Goal: Task Accomplishment & Management: Manage account settings

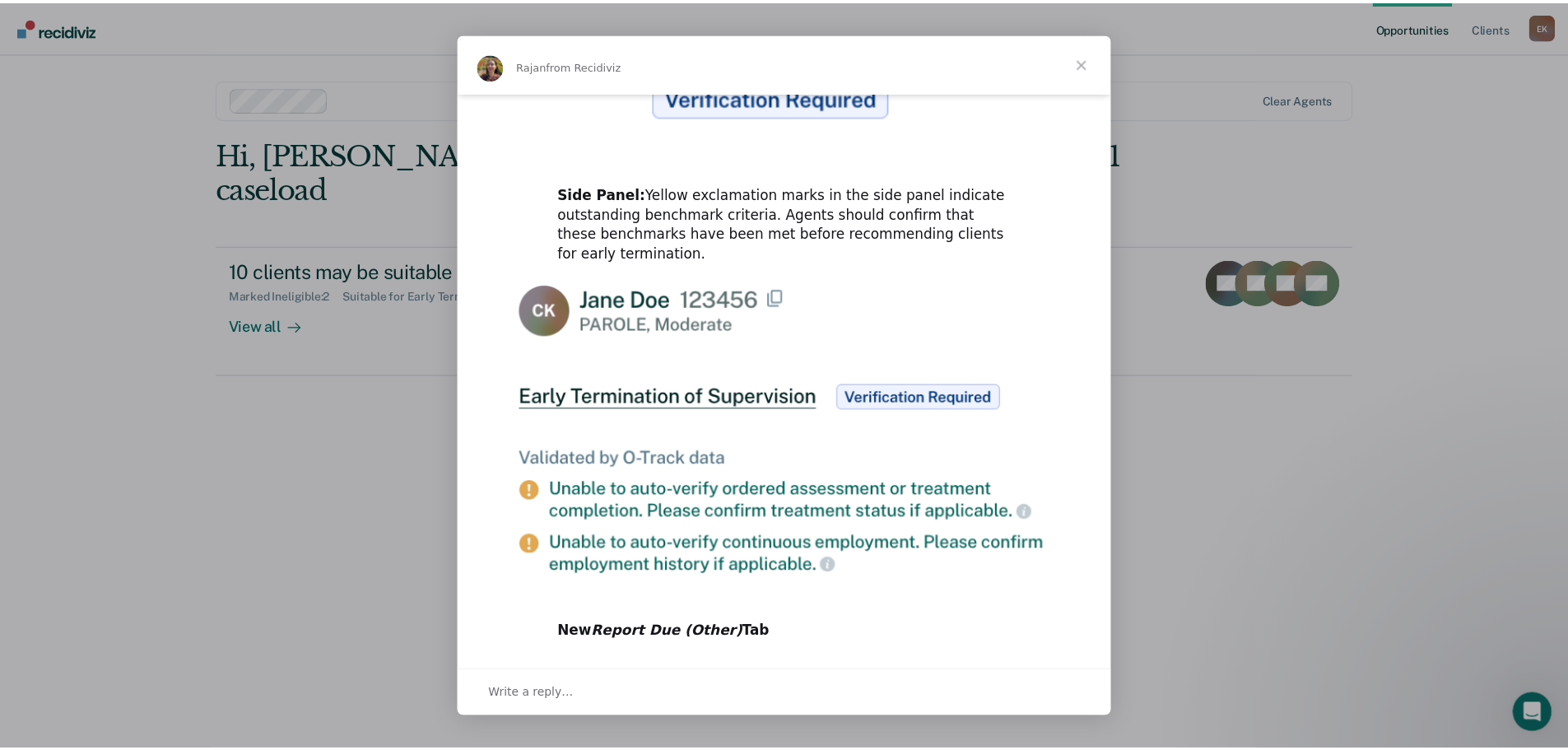
scroll to position [758, 0]
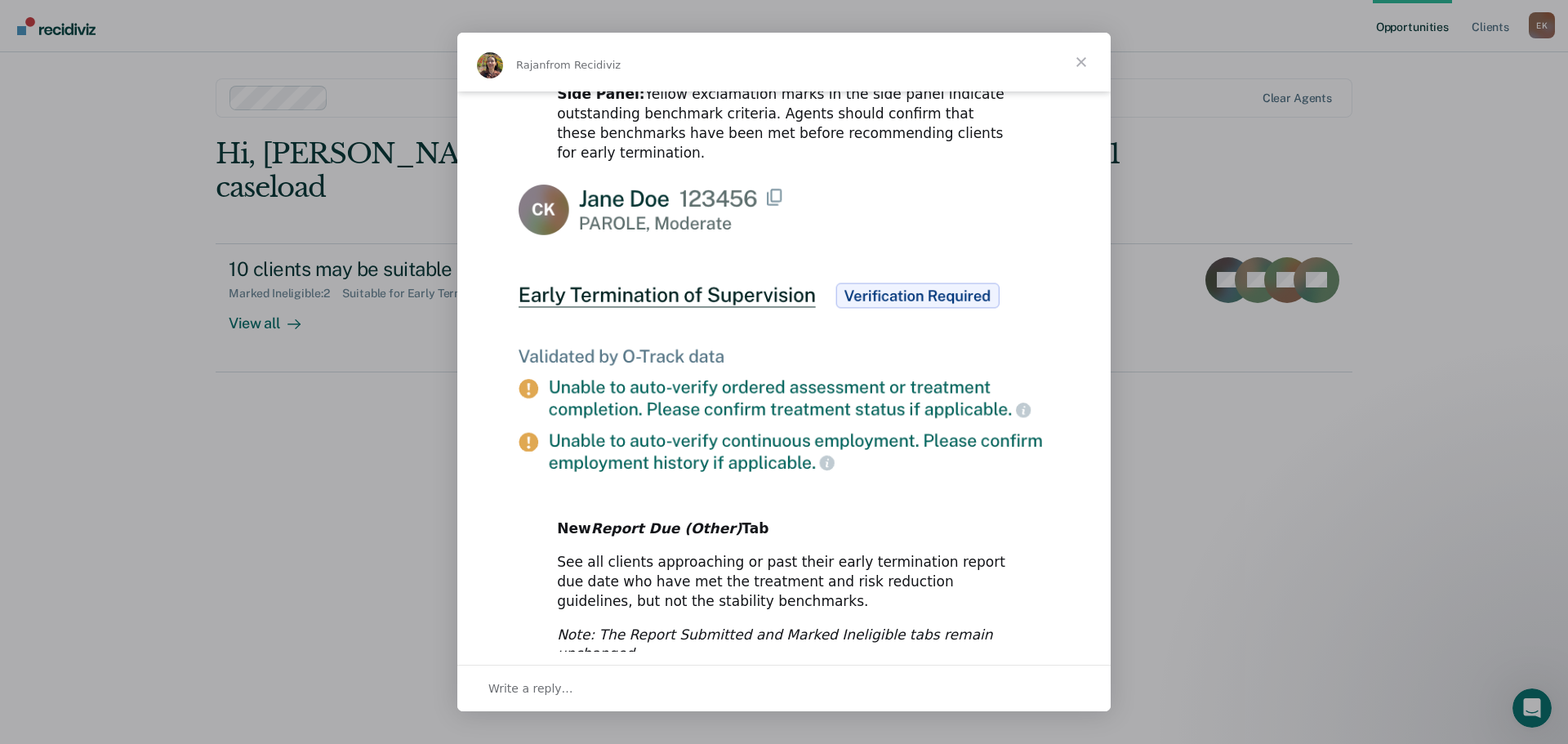
click at [1082, 62] on span "Close" at bounding box center [1081, 62] width 59 height 59
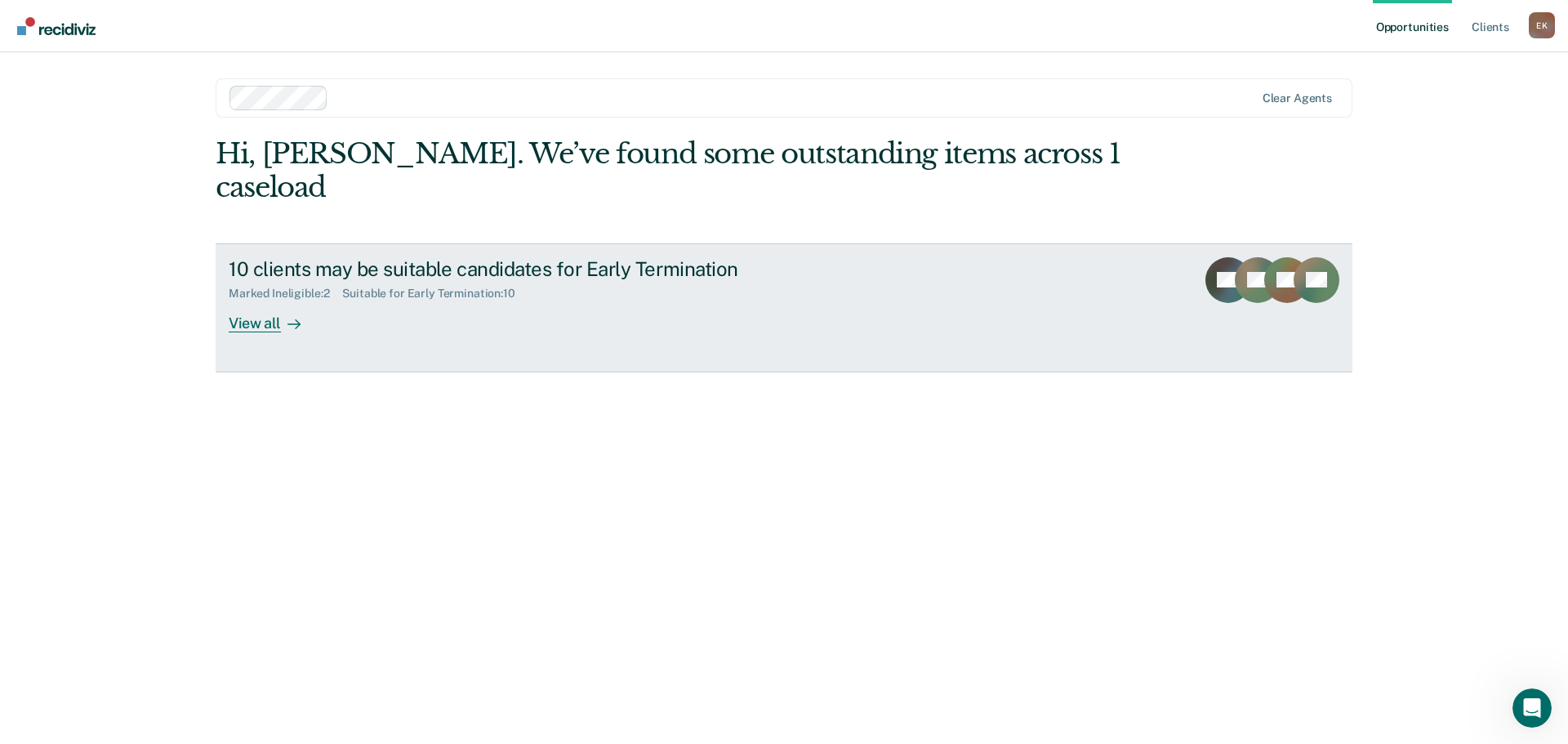
click at [243, 300] on div "View all" at bounding box center [274, 316] width 91 height 32
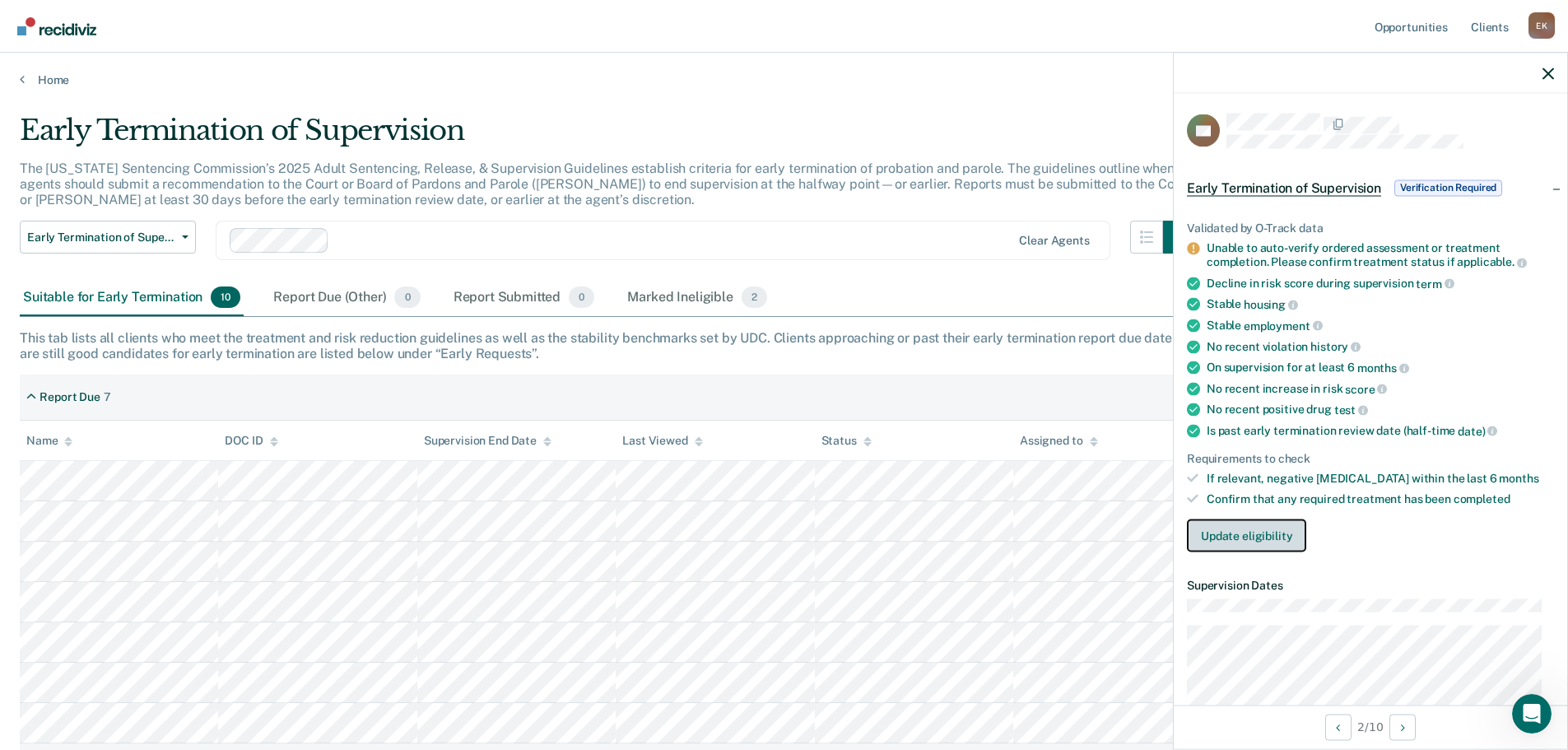
click at [1245, 522] on button "Update eligibility" at bounding box center [1247, 535] width 119 height 33
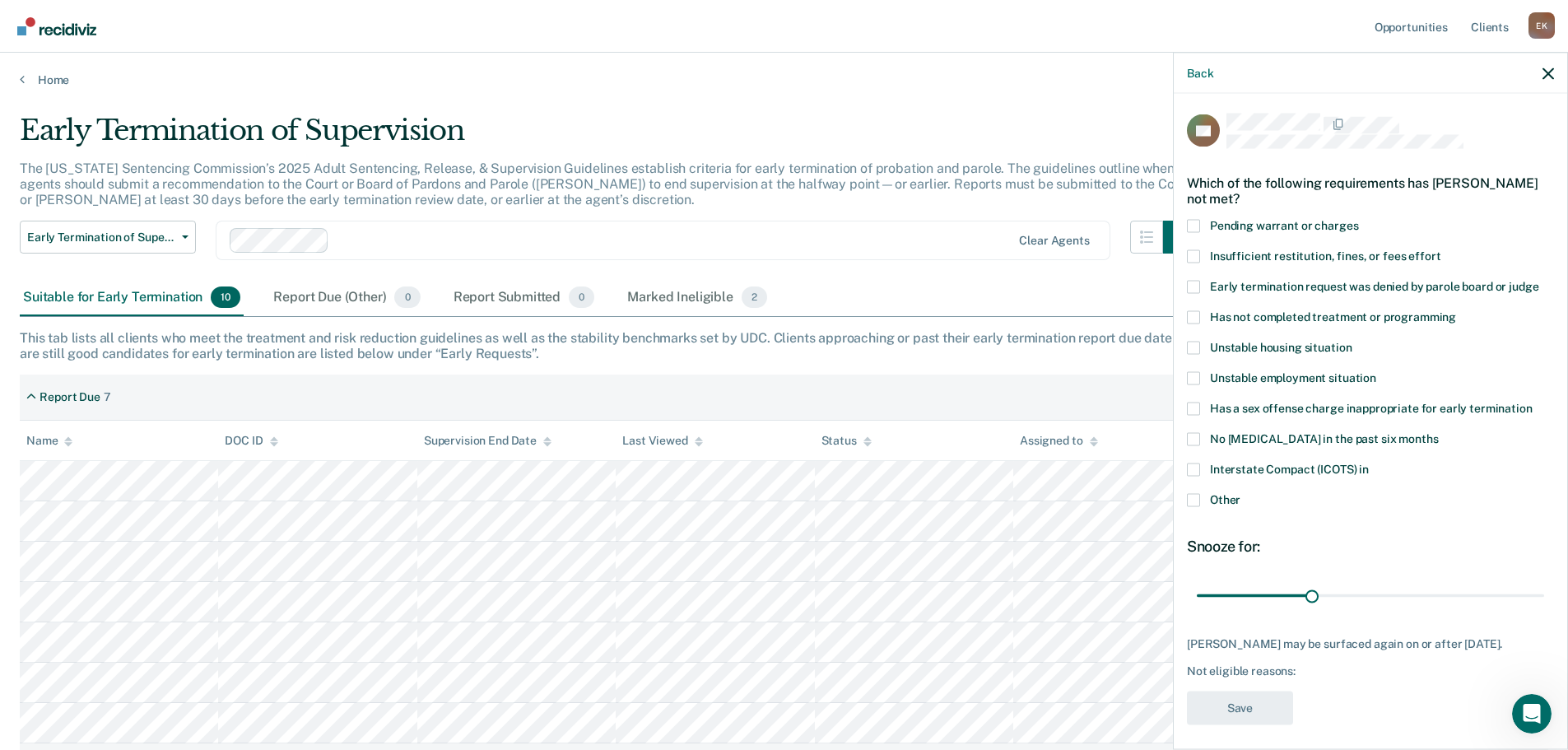
click at [1197, 465] on span at bounding box center [1193, 469] width 13 height 13
click at [1369, 463] on input "Interstate Compact (ICOTS) in" at bounding box center [1369, 463] width 0 height 0
click at [1217, 707] on button "Save" at bounding box center [1240, 707] width 106 height 34
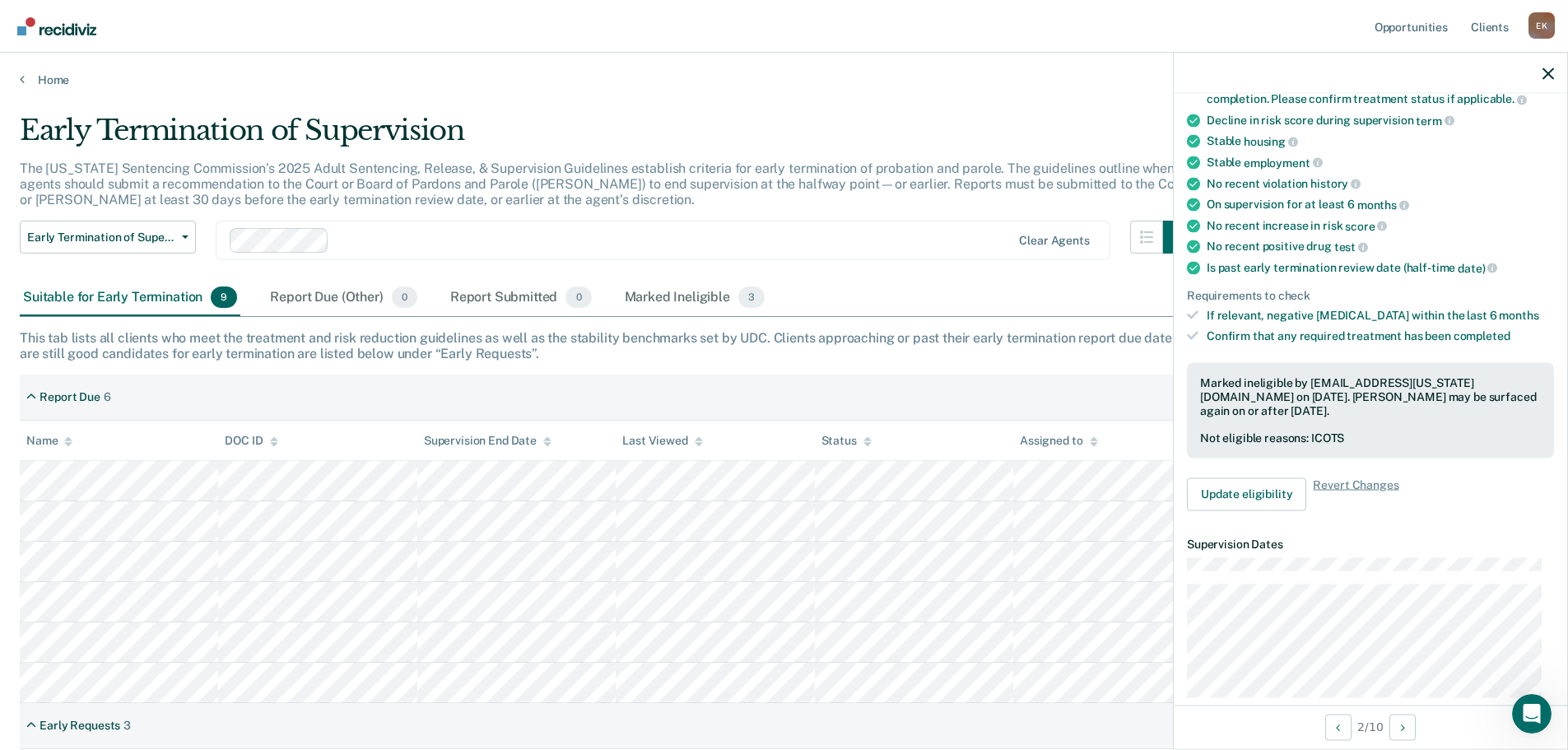
scroll to position [329, 0]
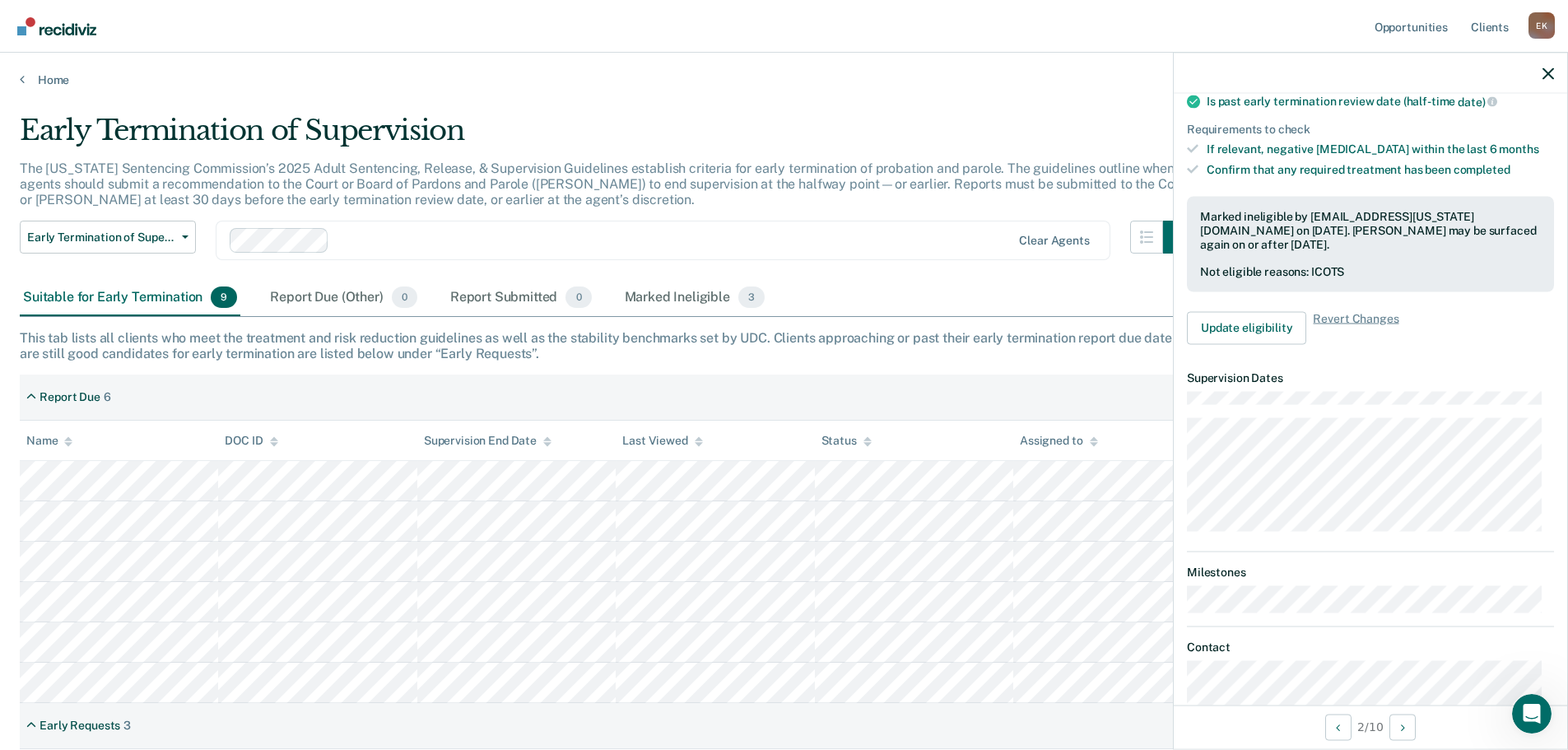
click at [1540, 66] on div at bounding box center [1370, 73] width 393 height 41
click at [1553, 79] on icon "button" at bounding box center [1548, 73] width 12 height 12
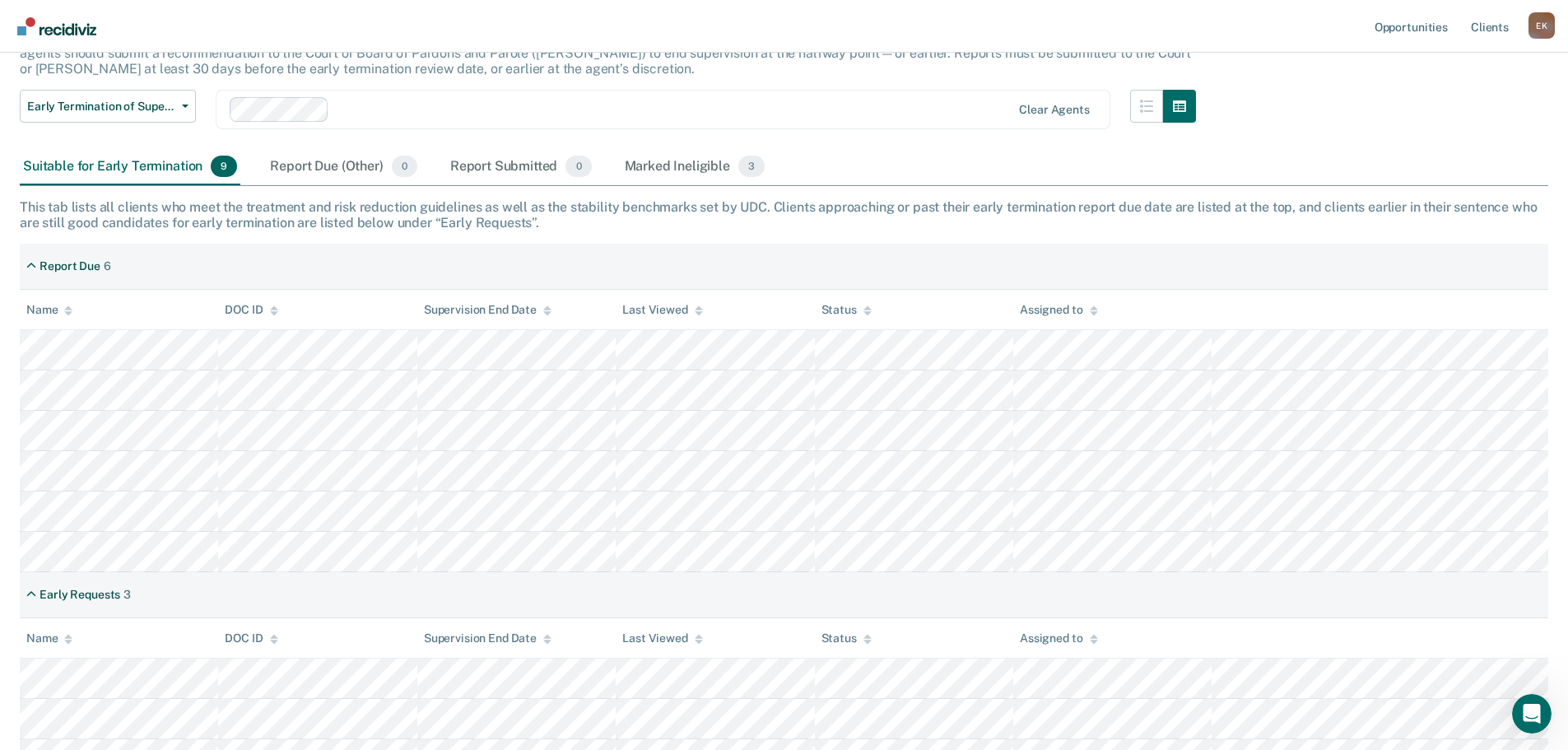
scroll to position [165, 0]
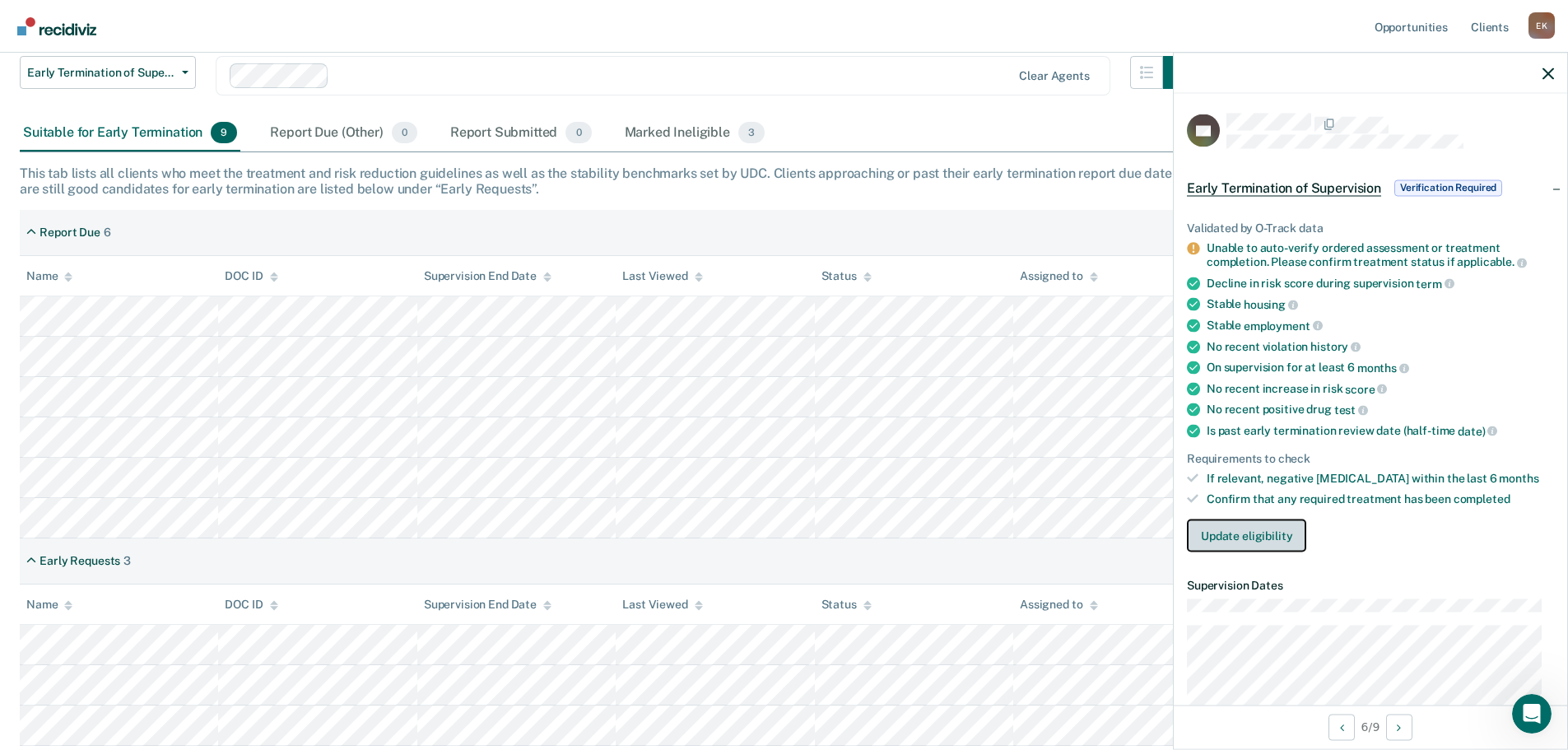
click at [1243, 529] on button "Update eligibility" at bounding box center [1247, 535] width 119 height 33
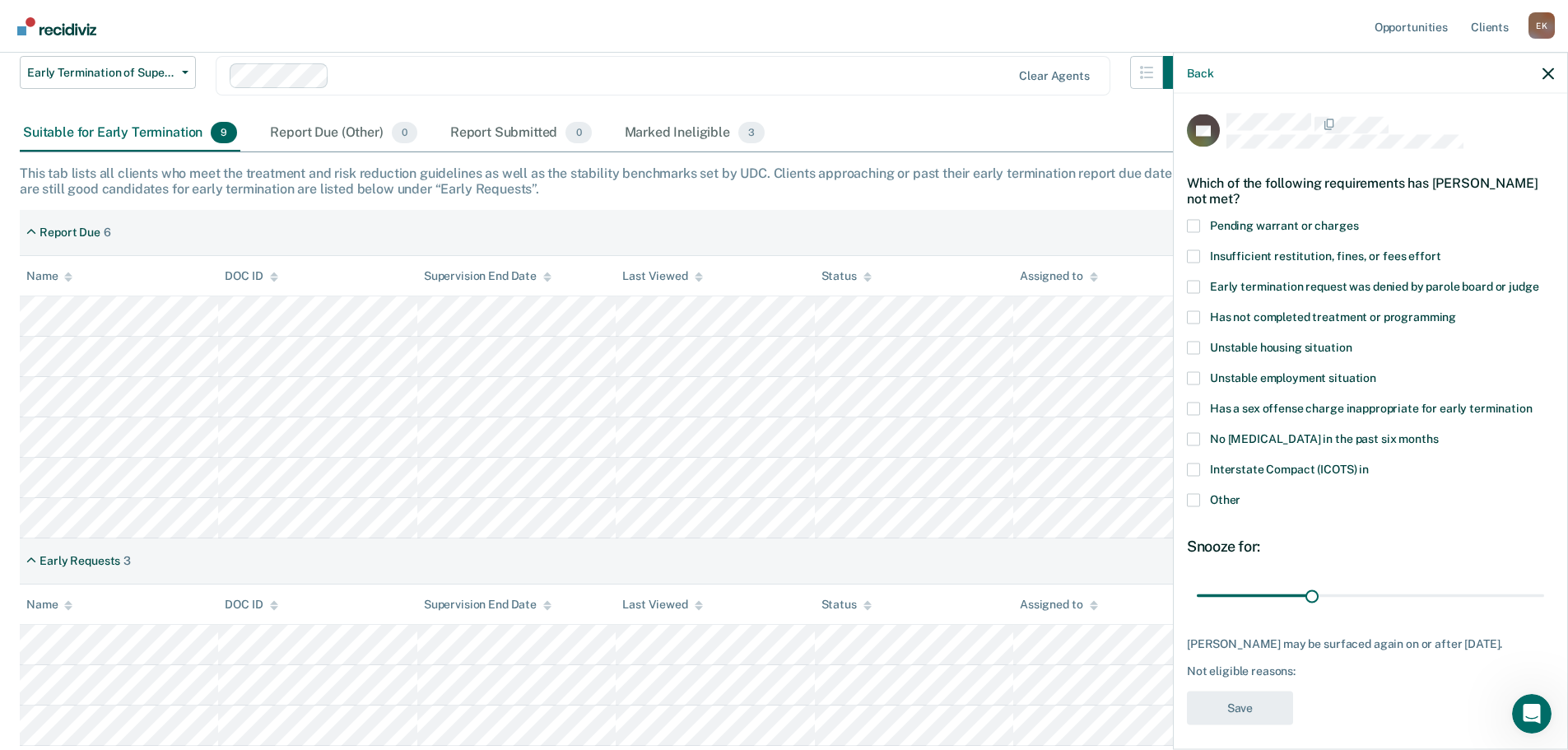
click at [1193, 464] on span at bounding box center [1193, 469] width 13 height 13
click at [1369, 463] on input "Interstate Compact (ICOTS) in" at bounding box center [1369, 463] width 0 height 0
click at [1250, 708] on button "Save" at bounding box center [1240, 707] width 106 height 34
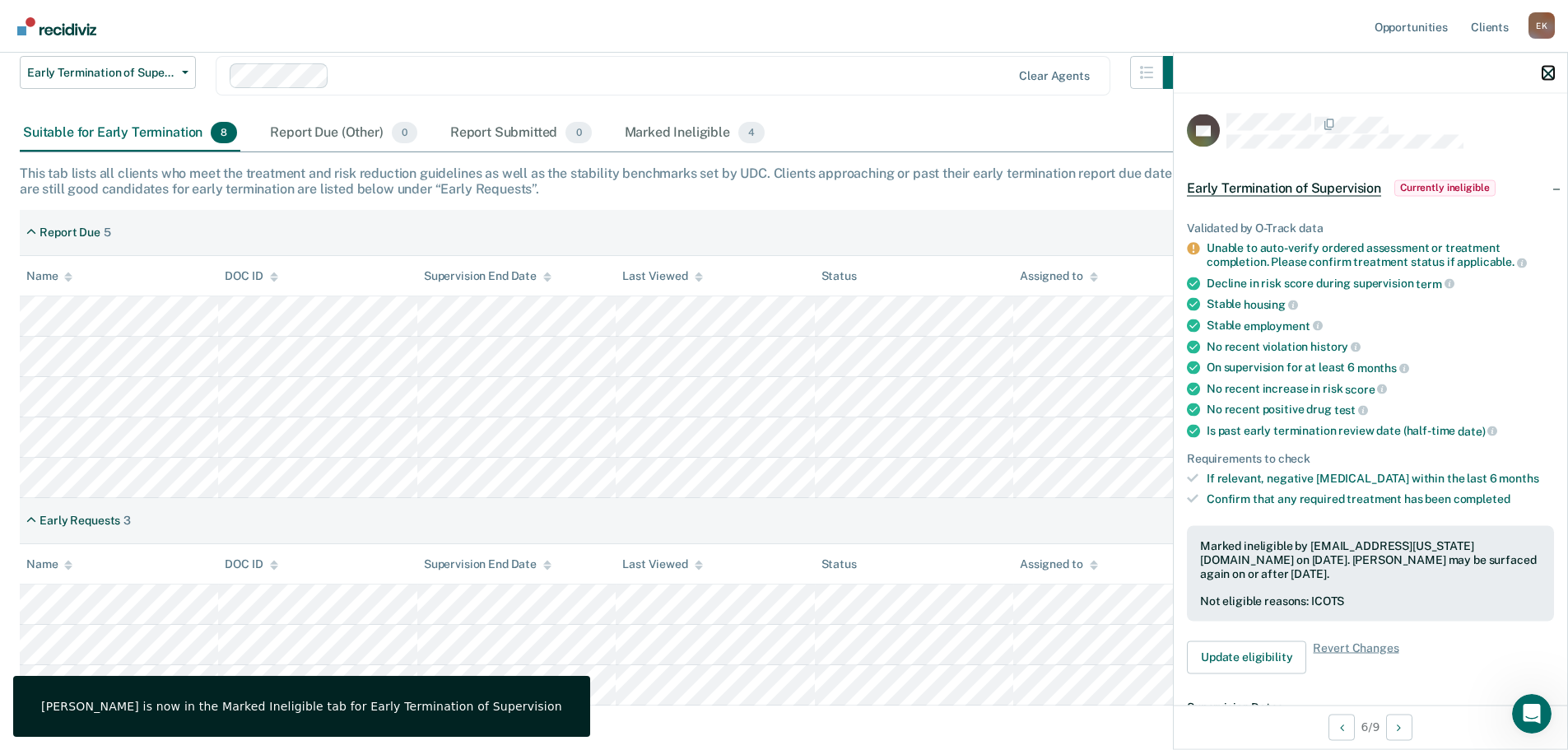
click at [1547, 66] on button "button" at bounding box center [1548, 72] width 12 height 14
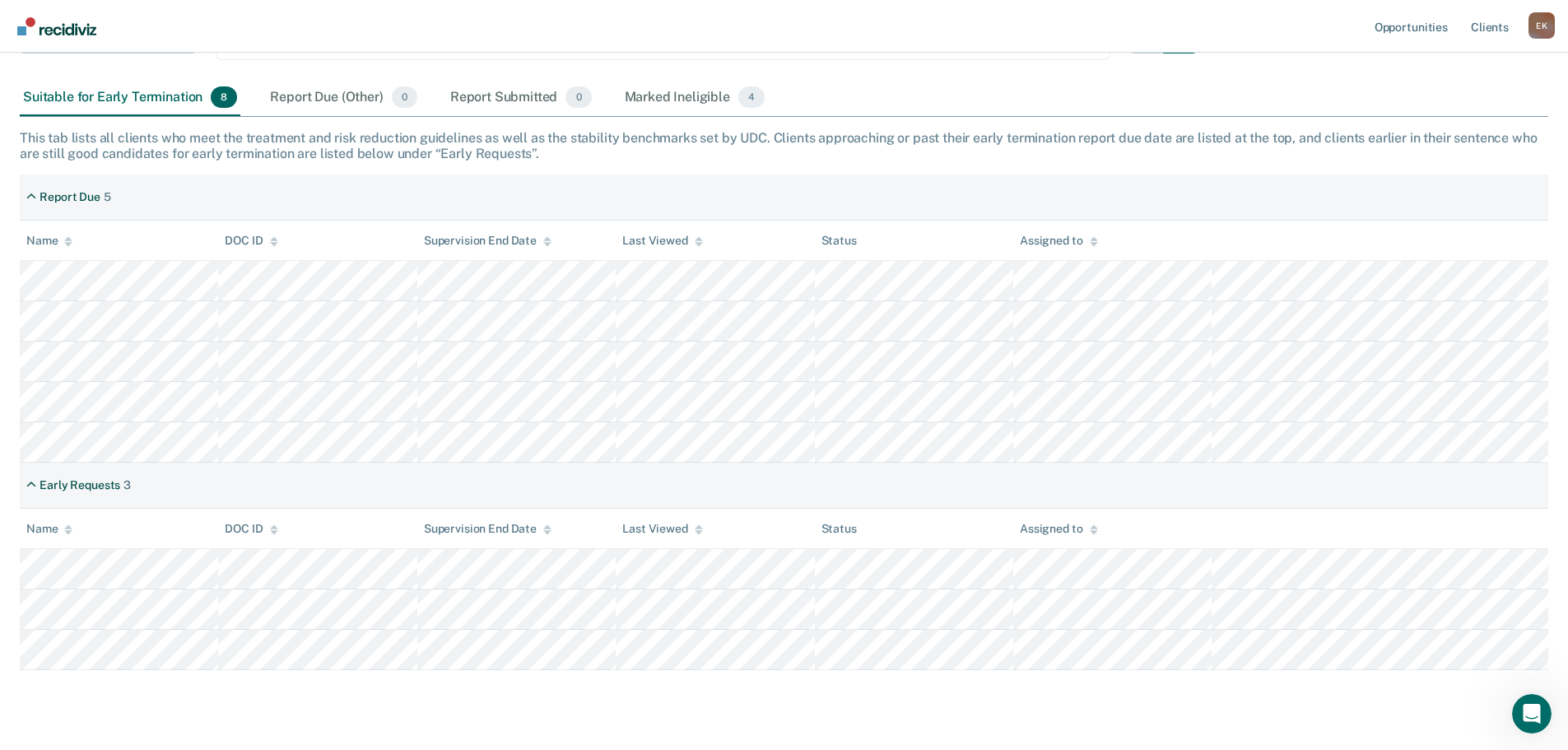
scroll to position [238, 0]
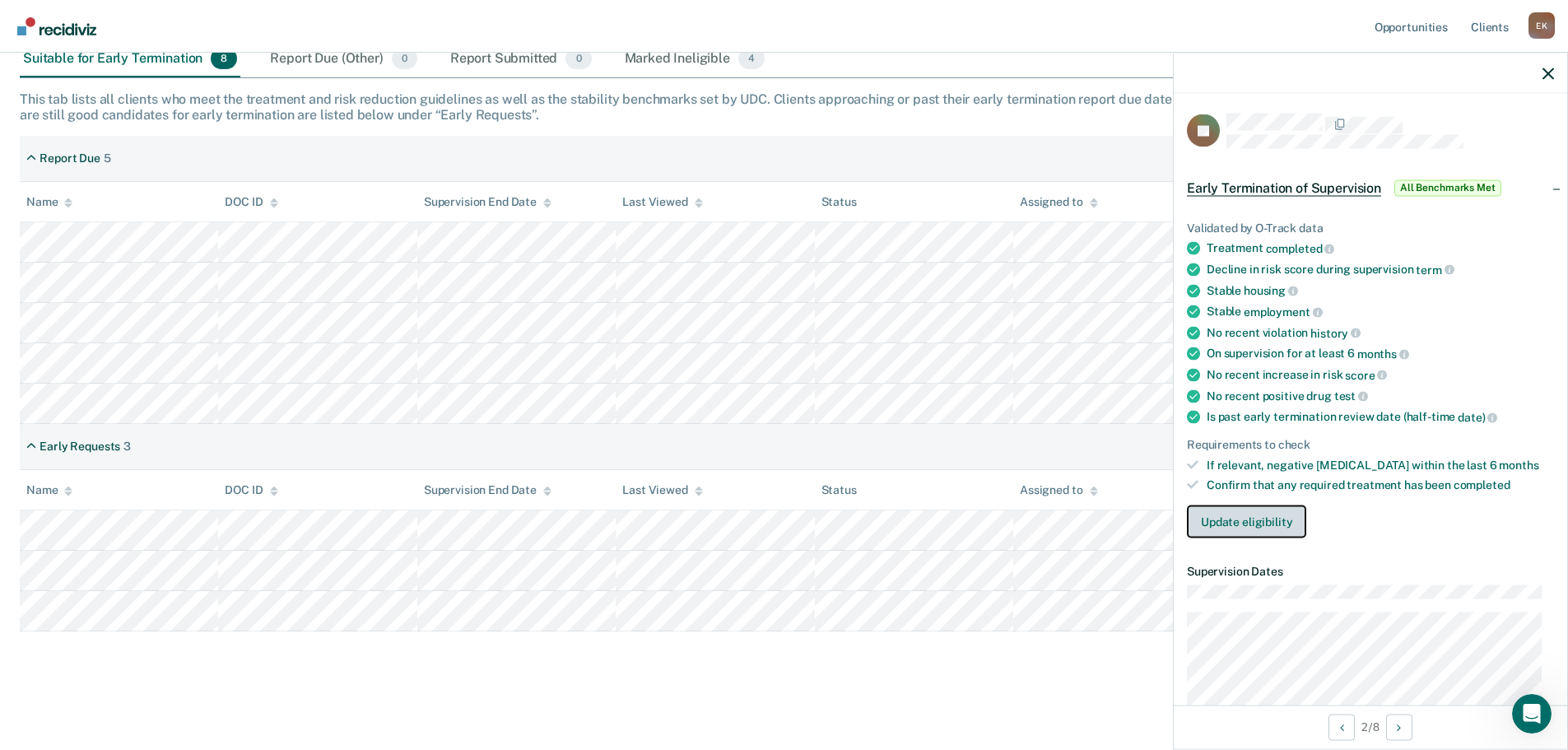
click at [1229, 523] on button "Update eligibility" at bounding box center [1247, 522] width 119 height 33
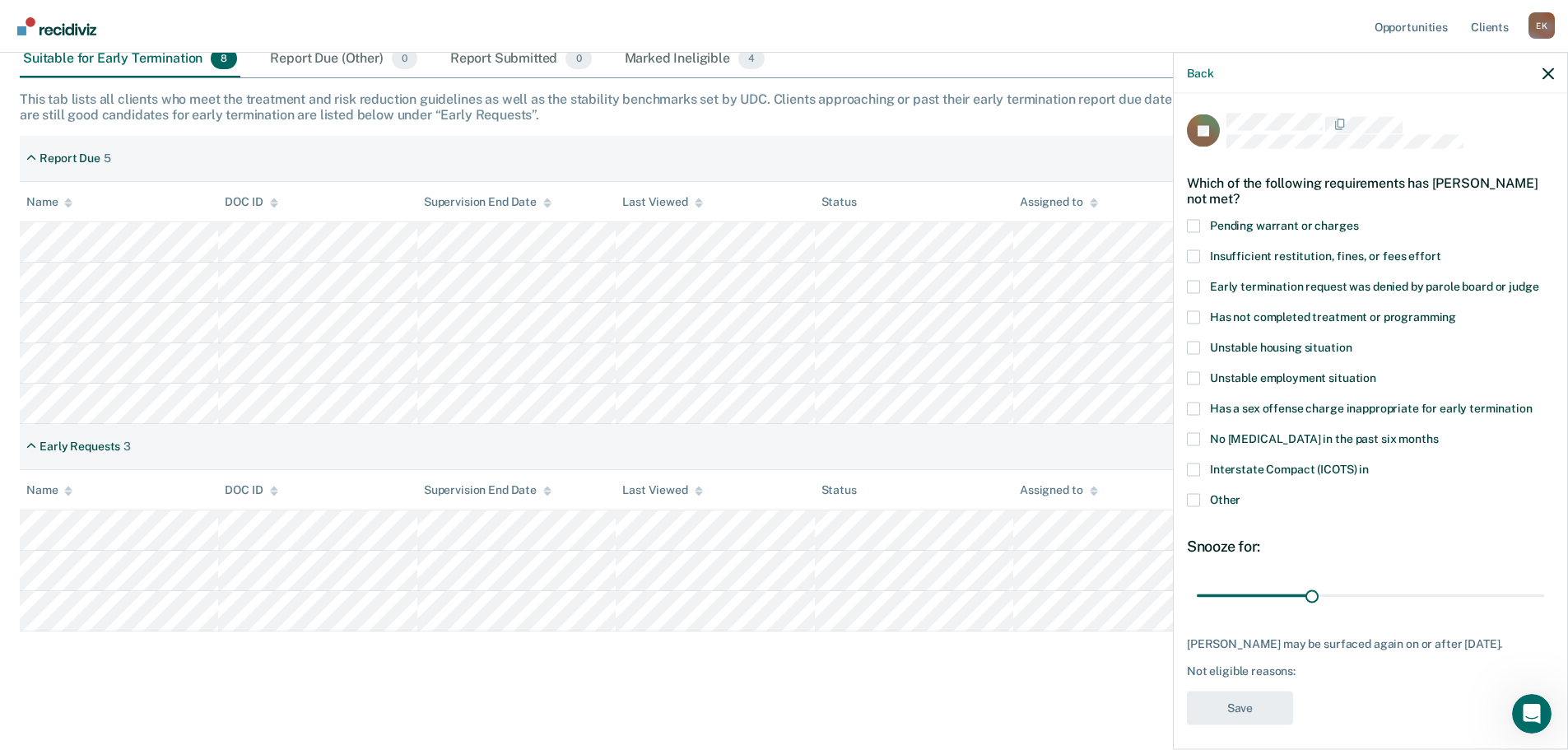
click at [1197, 465] on span at bounding box center [1193, 469] width 13 height 13
click at [1369, 463] on input "Interstate Compact (ICOTS) in" at bounding box center [1369, 463] width 0 height 0
click at [1253, 706] on button "Save" at bounding box center [1240, 707] width 106 height 34
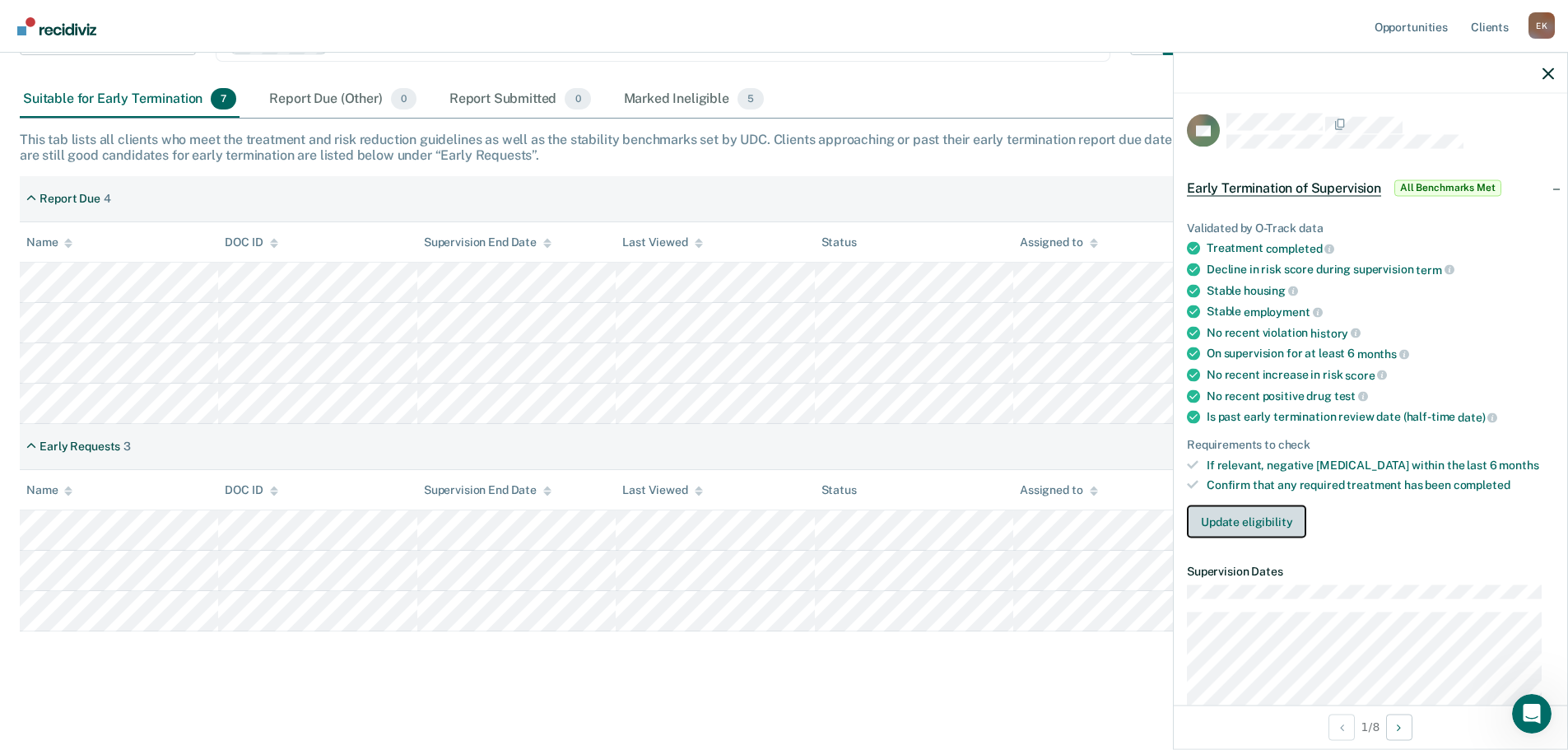
click at [1257, 517] on button "Update eligibility" at bounding box center [1247, 522] width 119 height 33
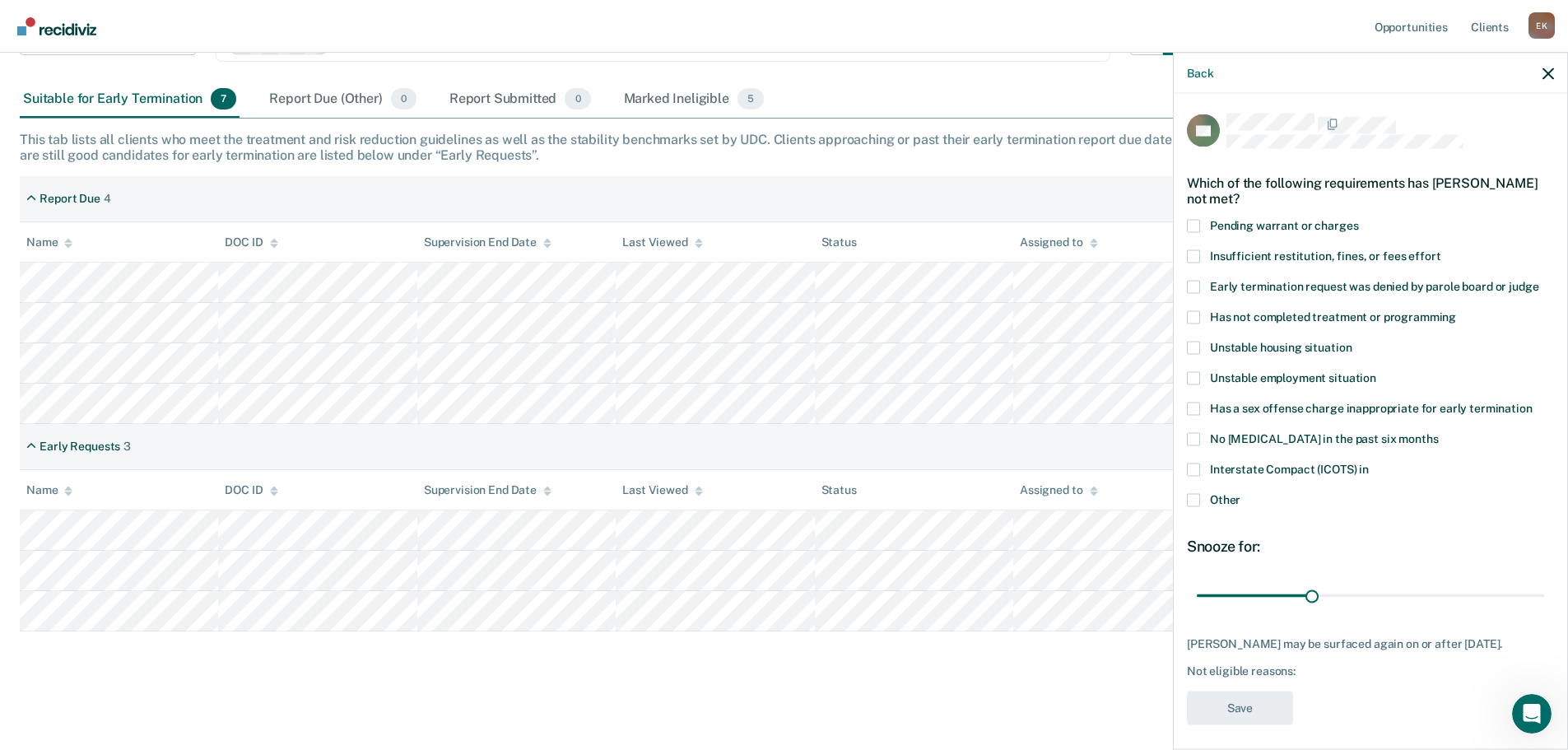
click at [1196, 465] on span at bounding box center [1193, 469] width 13 height 13
click at [1369, 463] on input "Interstate Compact (ICOTS) in" at bounding box center [1369, 463] width 0 height 0
click at [1227, 705] on button "Save" at bounding box center [1240, 707] width 106 height 34
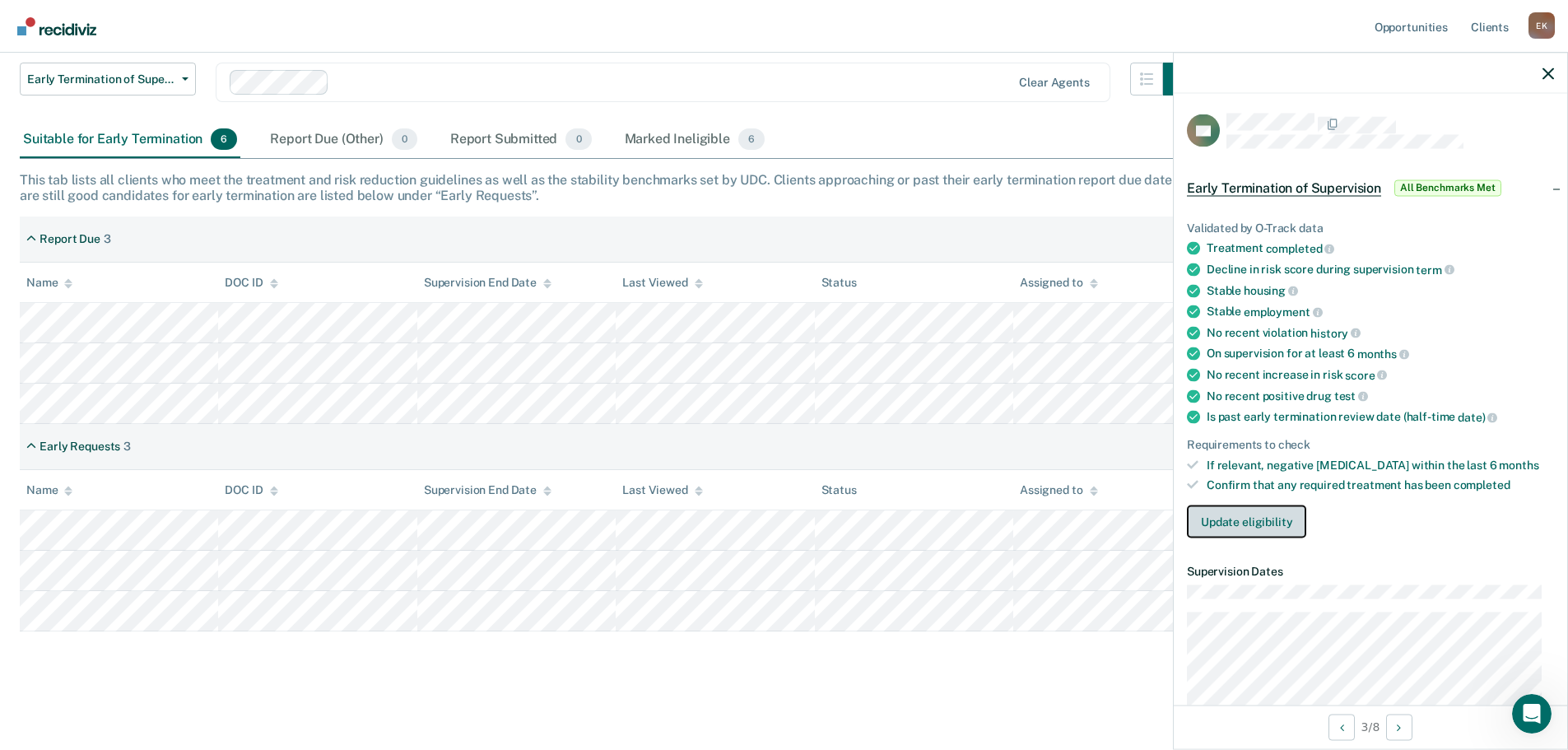
click at [1241, 526] on button "Update eligibility" at bounding box center [1247, 522] width 119 height 33
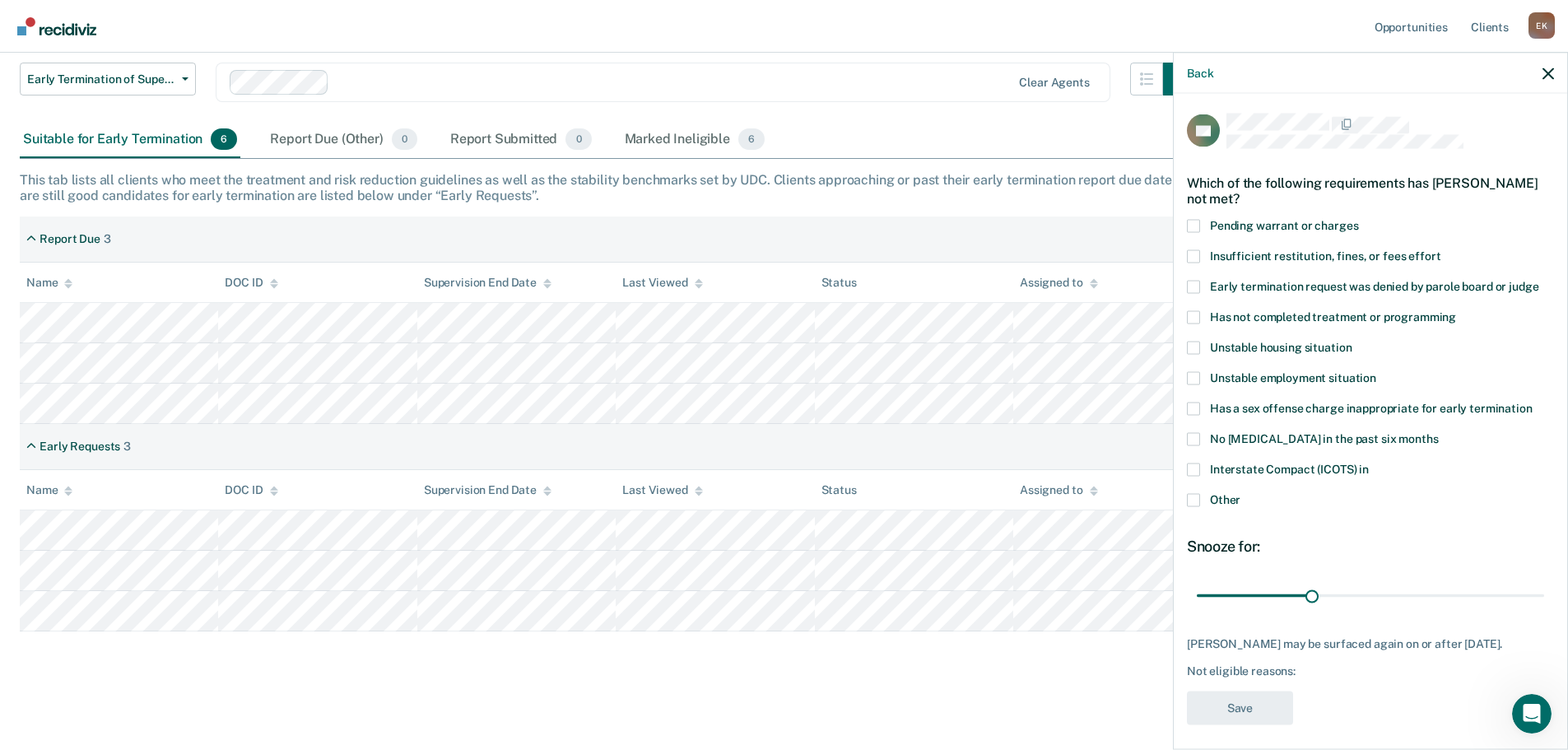
click at [1193, 466] on span at bounding box center [1193, 469] width 13 height 13
click at [1369, 463] on input "Interstate Compact (ICOTS) in" at bounding box center [1369, 463] width 0 height 0
click at [1231, 716] on button "Save" at bounding box center [1240, 707] width 106 height 34
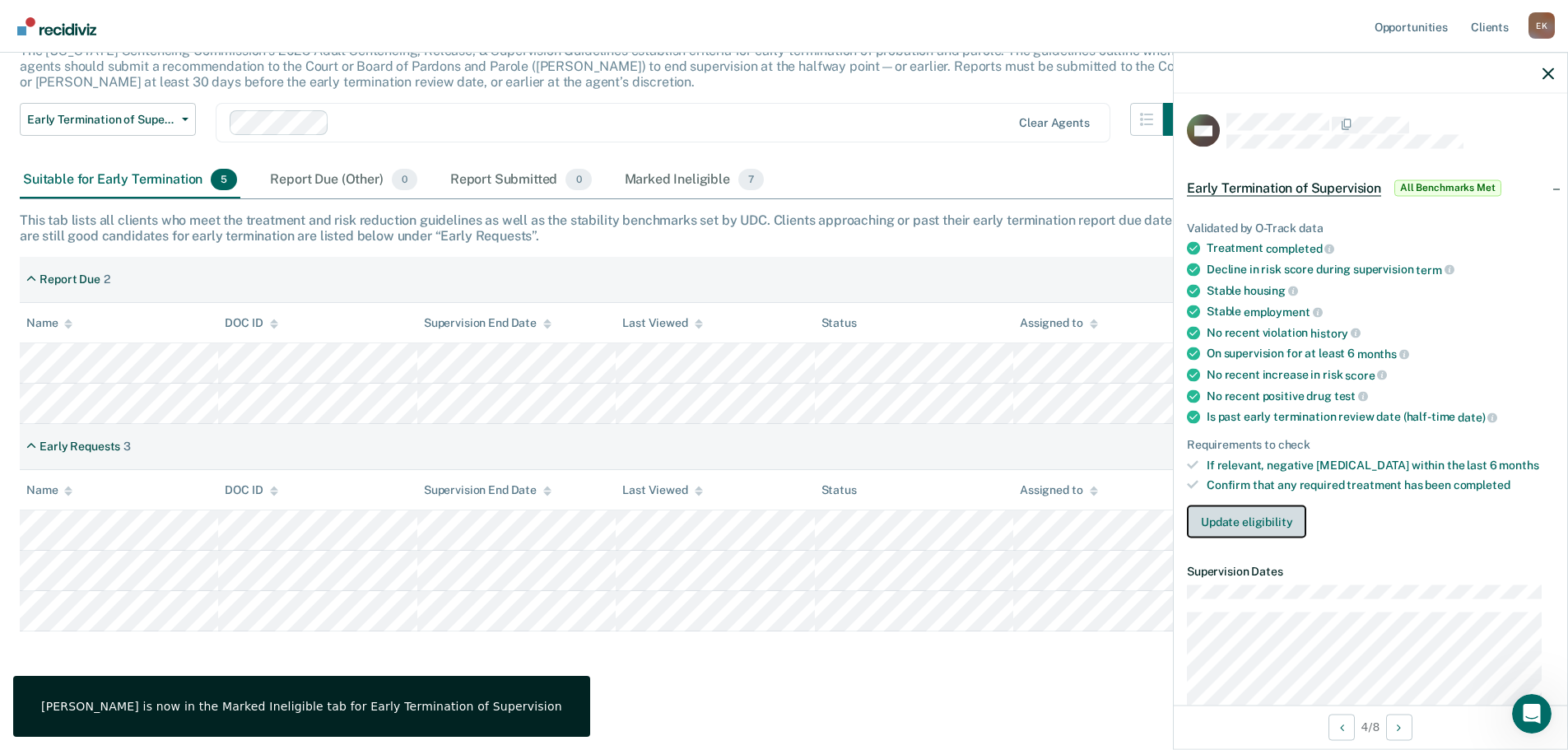
click at [1218, 520] on button "Update eligibility" at bounding box center [1247, 522] width 119 height 33
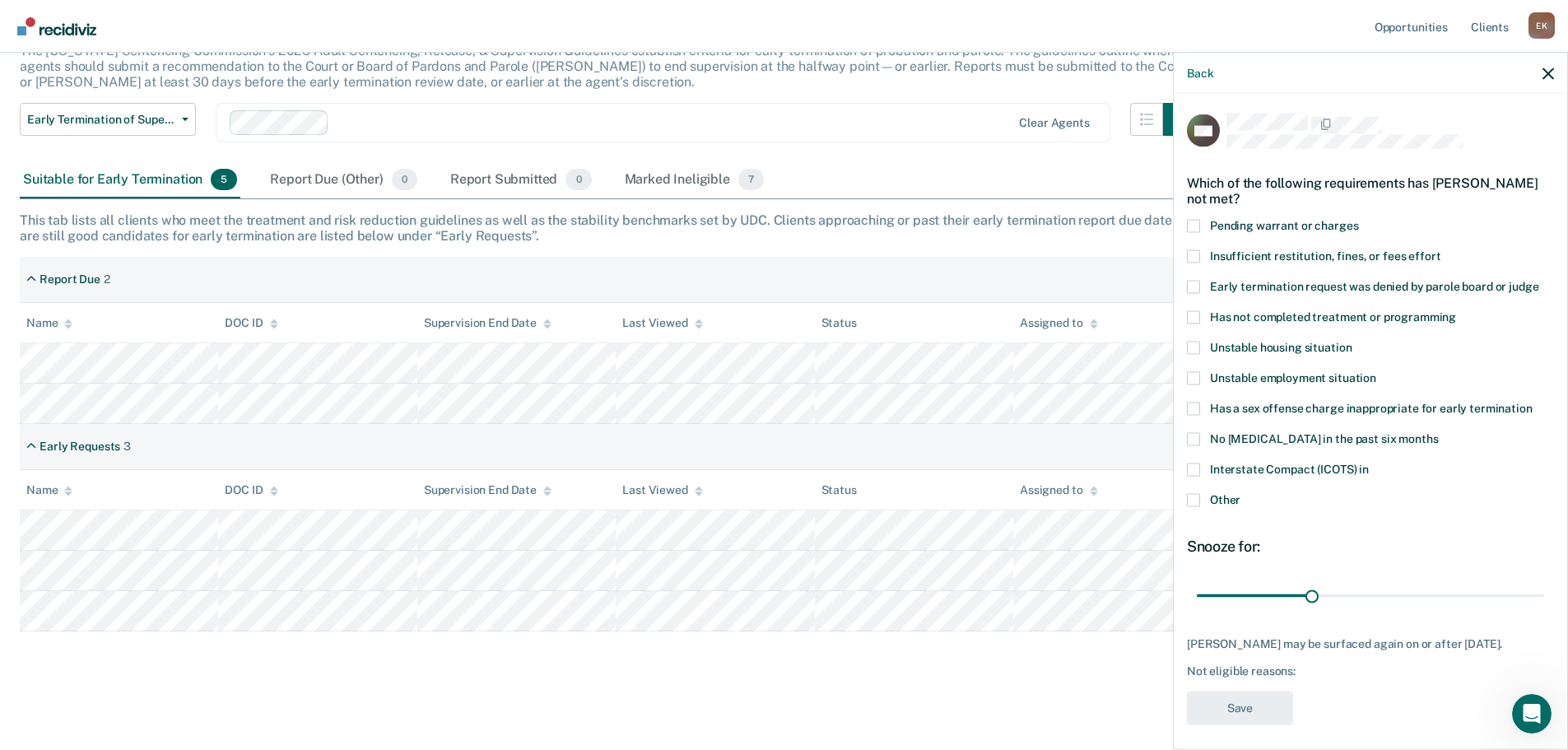
click at [1198, 467] on span at bounding box center [1193, 469] width 13 height 13
click at [1369, 463] on input "Interstate Compact (ICOTS) in" at bounding box center [1369, 463] width 0 height 0
click at [1243, 705] on button "Save" at bounding box center [1240, 707] width 106 height 34
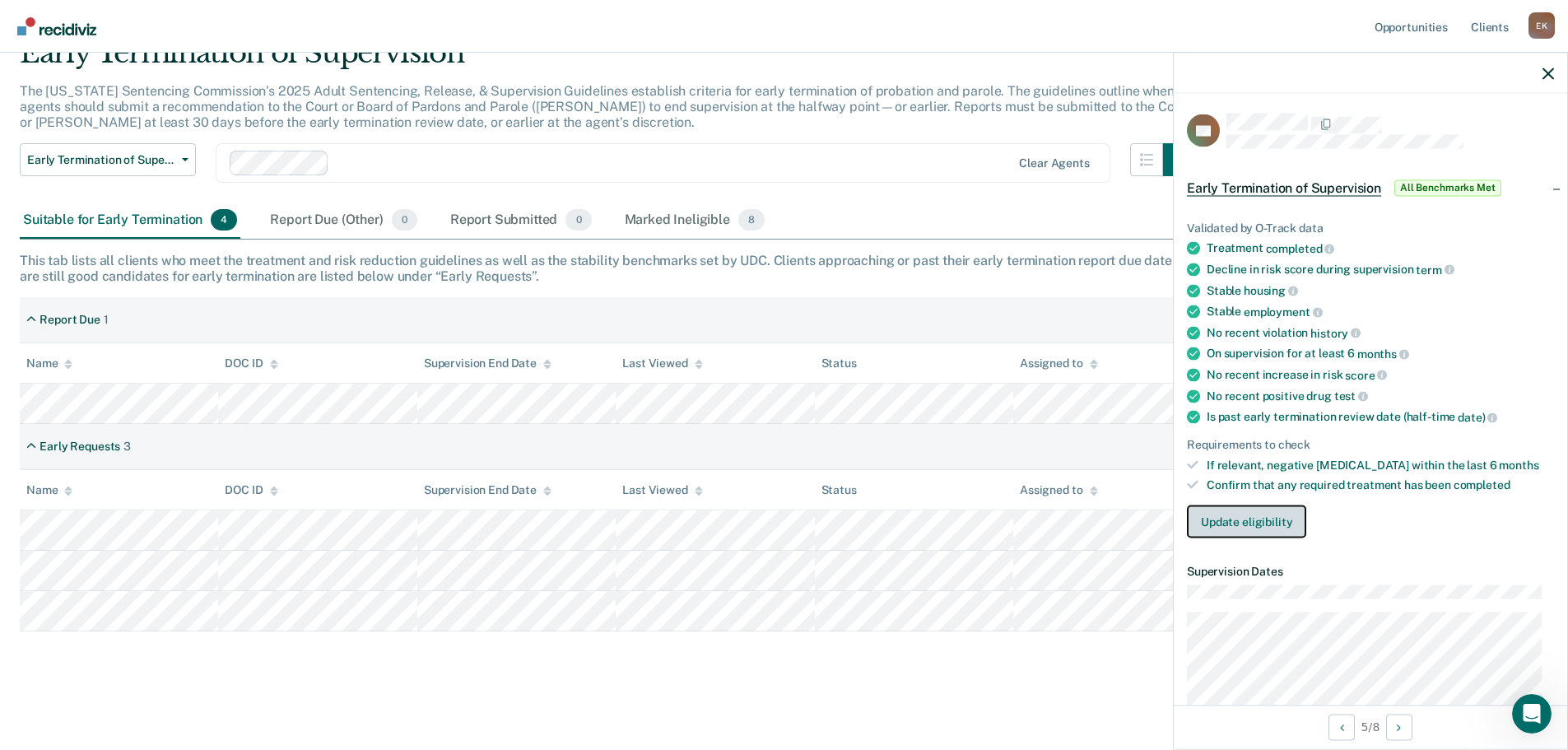
click at [1237, 516] on button "Update eligibility" at bounding box center [1247, 522] width 119 height 33
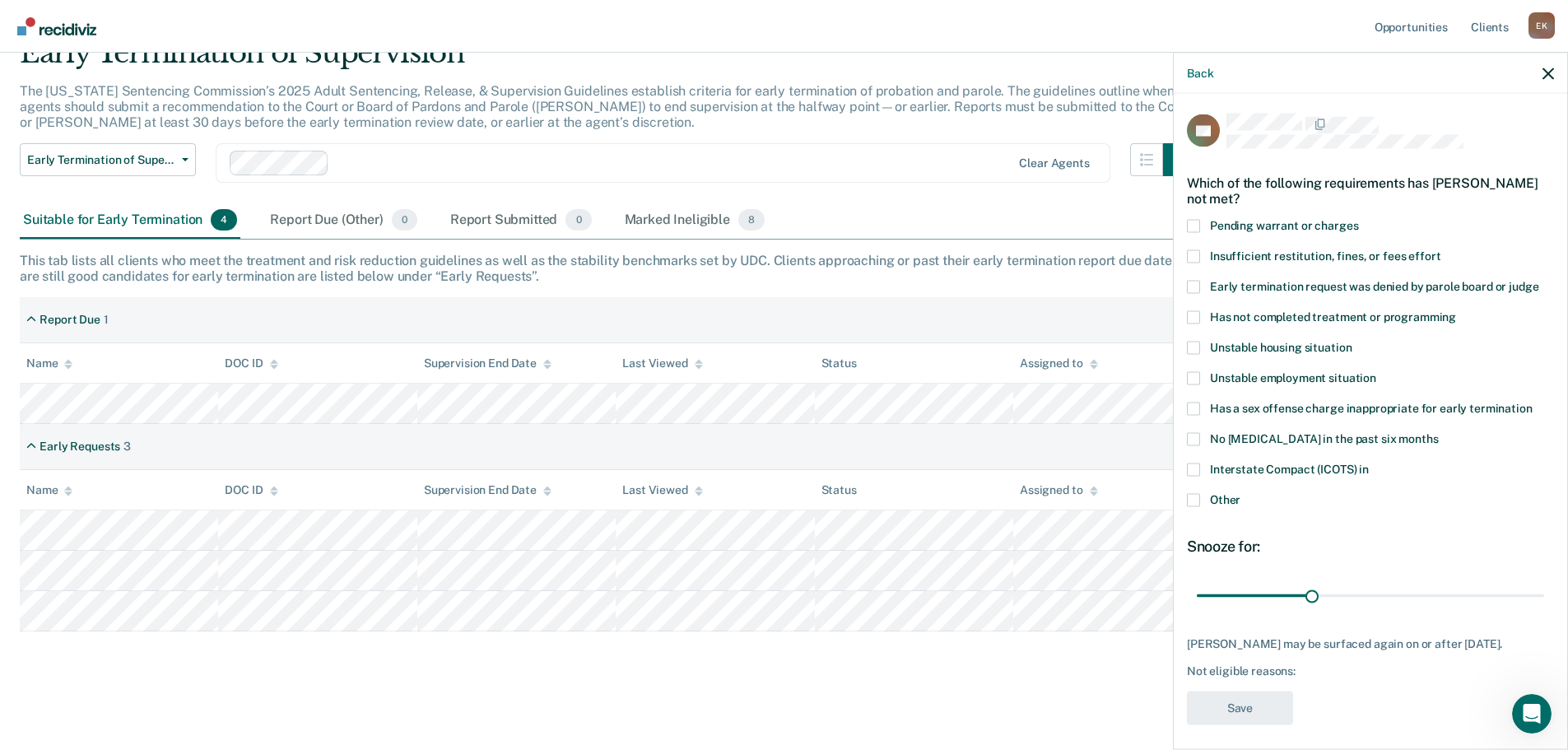
click at [1194, 467] on span at bounding box center [1193, 469] width 13 height 13
click at [1369, 463] on input "Interstate Compact (ICOTS) in" at bounding box center [1369, 463] width 0 height 0
click at [1226, 697] on button "Save" at bounding box center [1240, 707] width 106 height 34
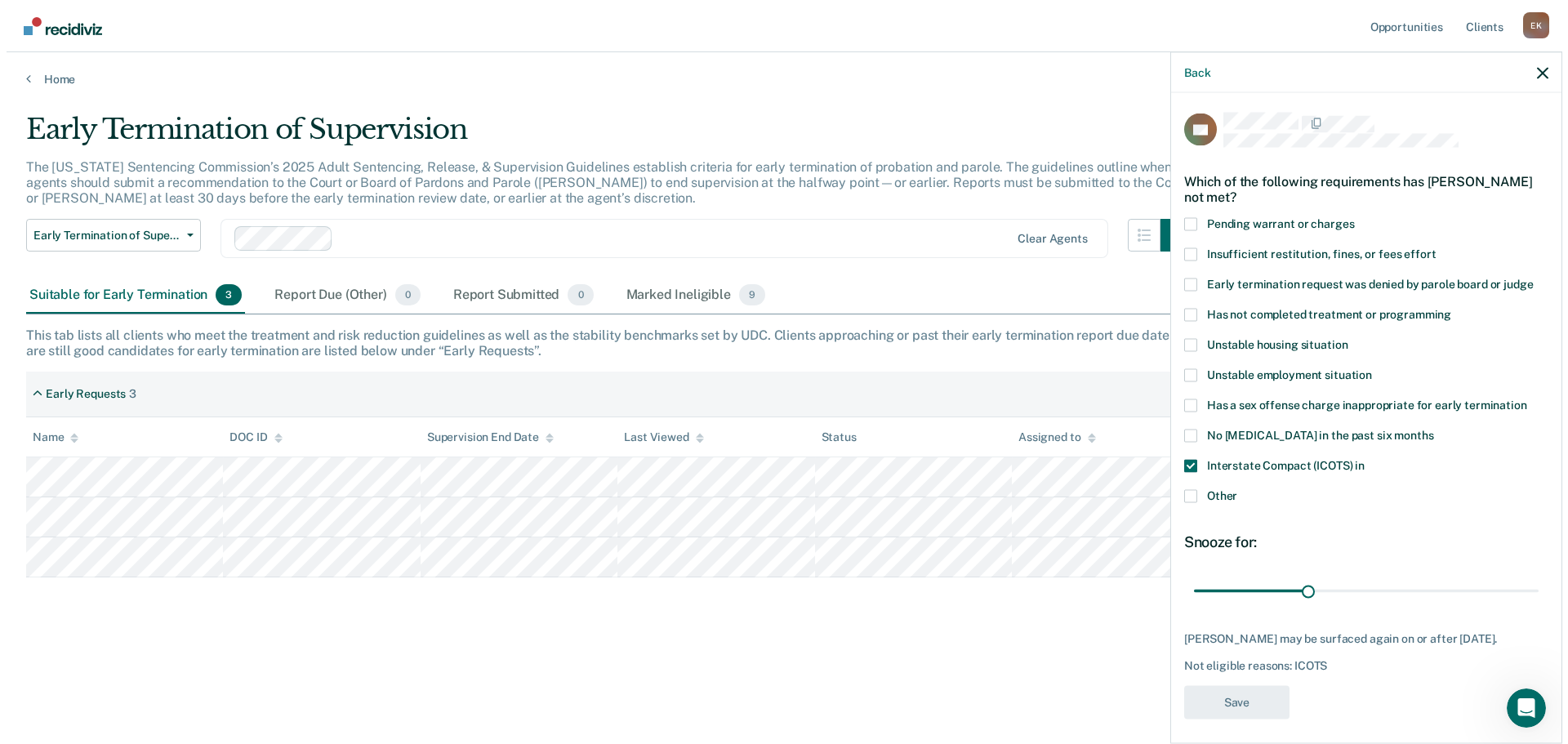
scroll to position [0, 0]
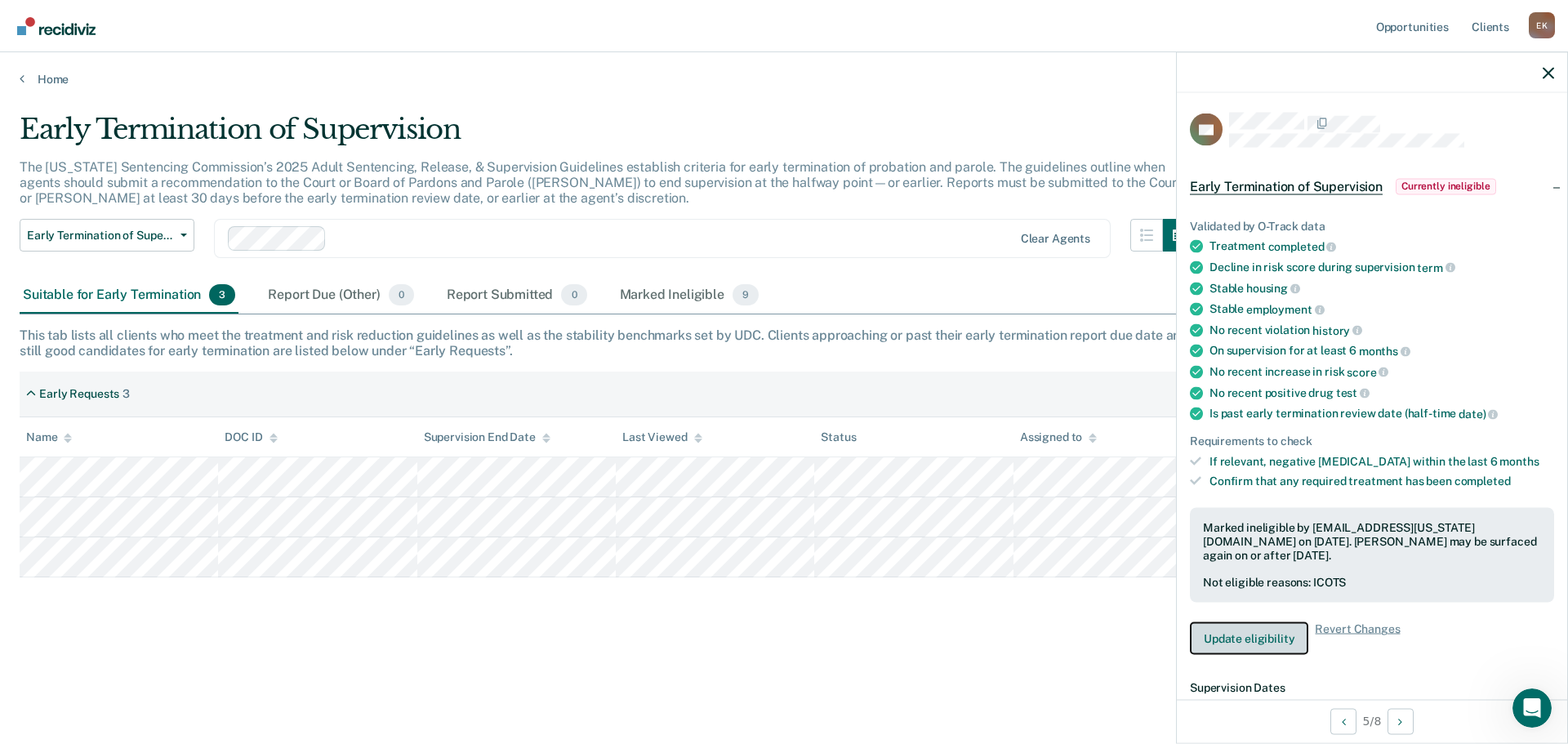
click at [1246, 632] on button "Update eligibility" at bounding box center [1248, 638] width 118 height 33
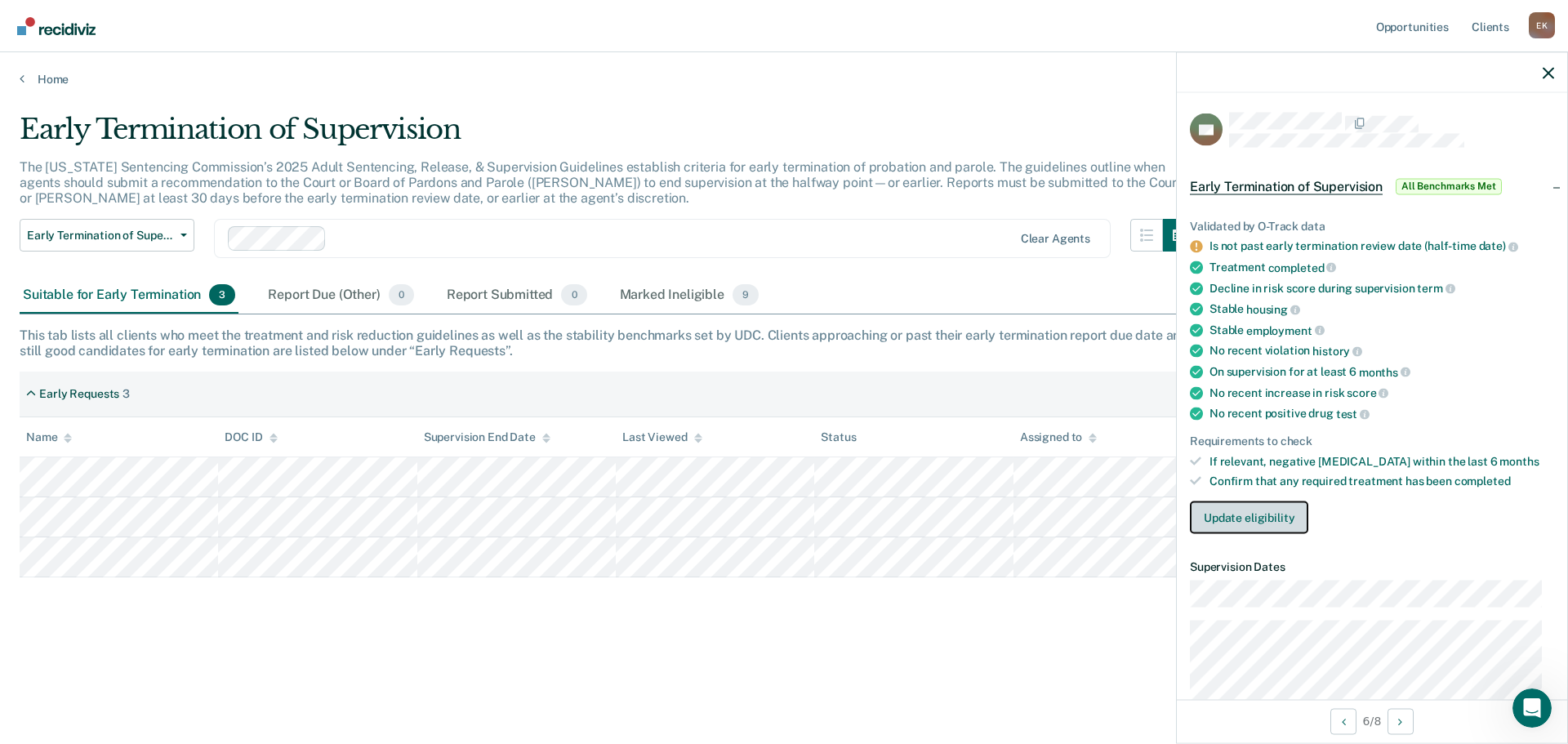
click at [1251, 518] on button "Update eligibility" at bounding box center [1248, 518] width 118 height 33
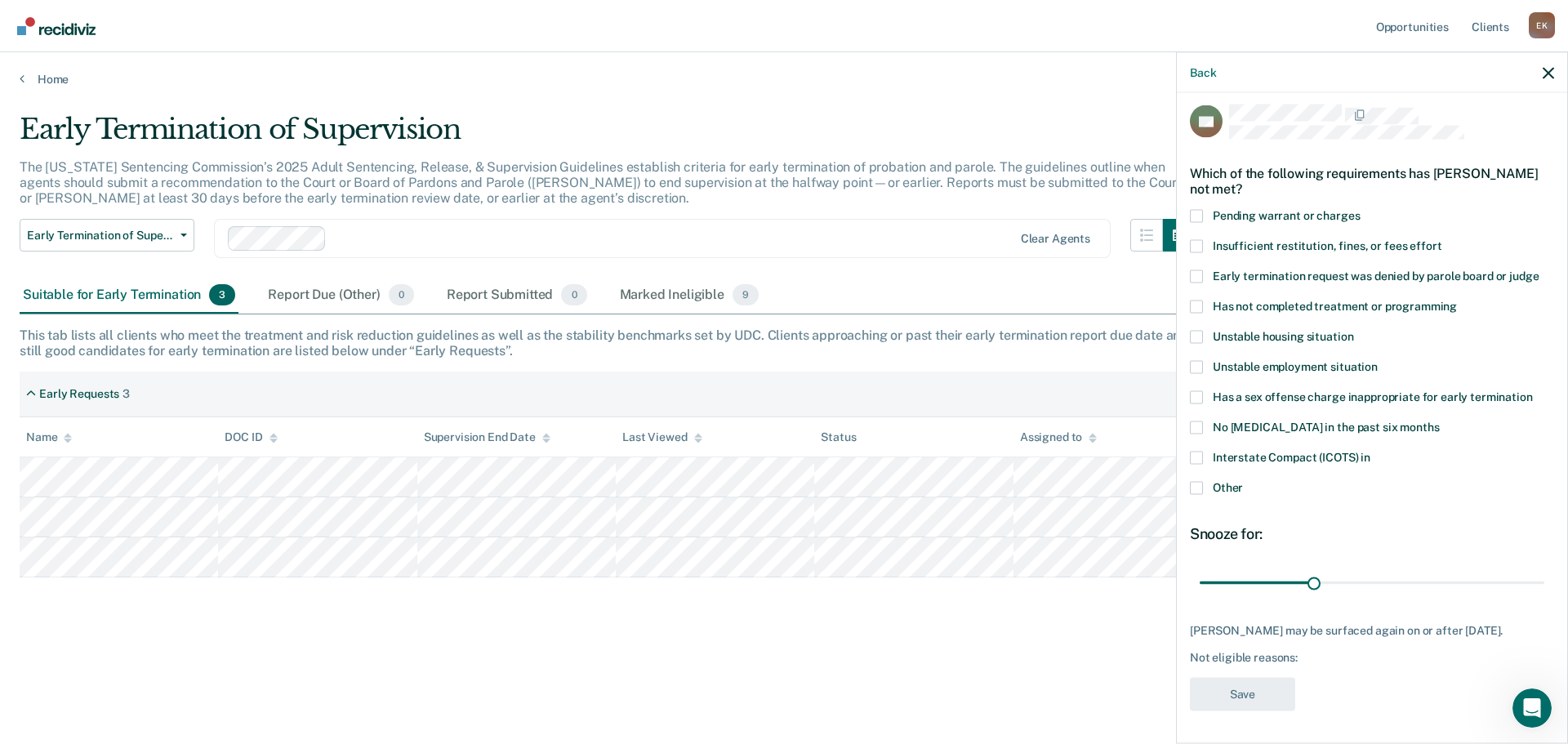
scroll to position [20, 0]
click at [1553, 71] on icon "button" at bounding box center [1549, 73] width 12 height 12
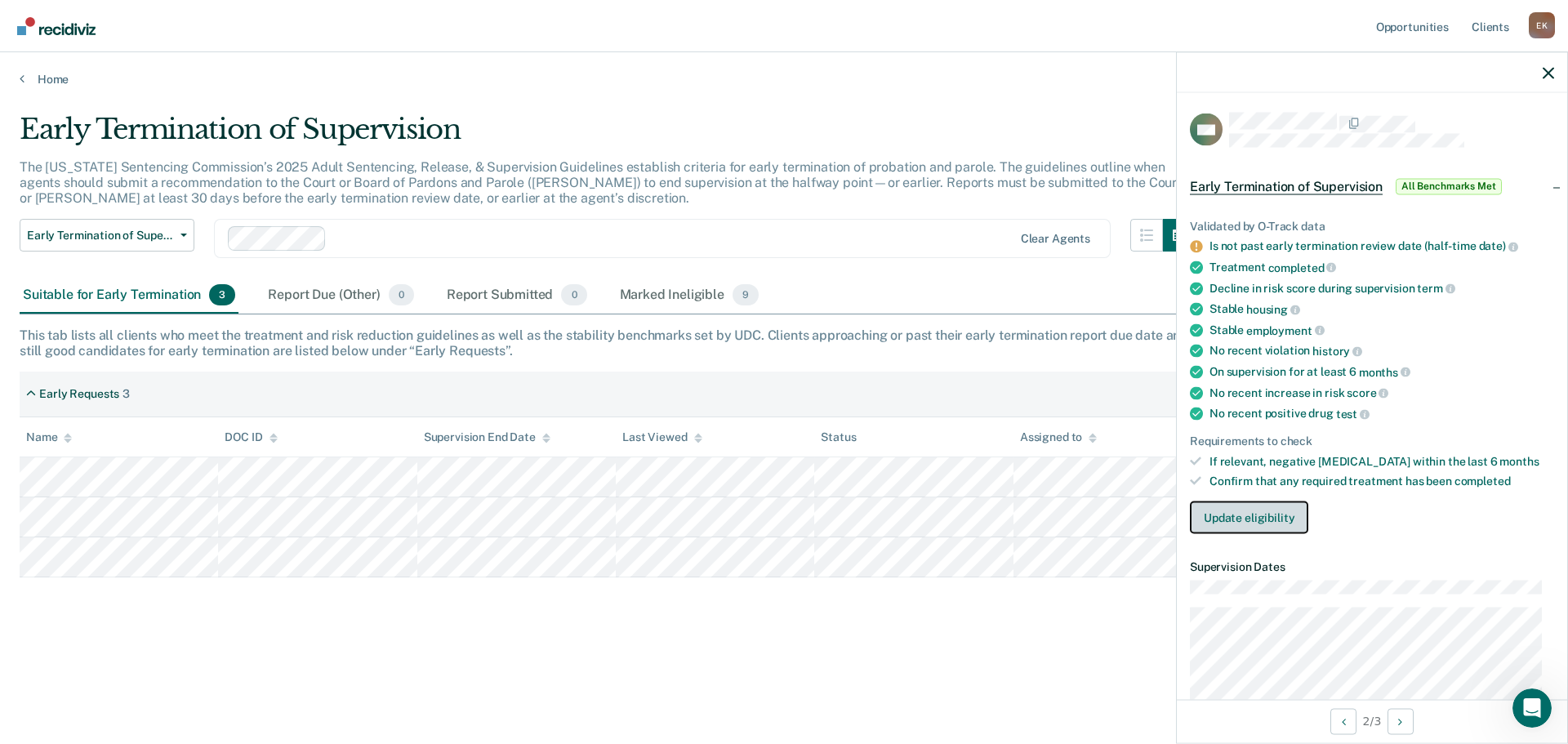
click at [1251, 515] on button "Update eligibility" at bounding box center [1248, 518] width 118 height 33
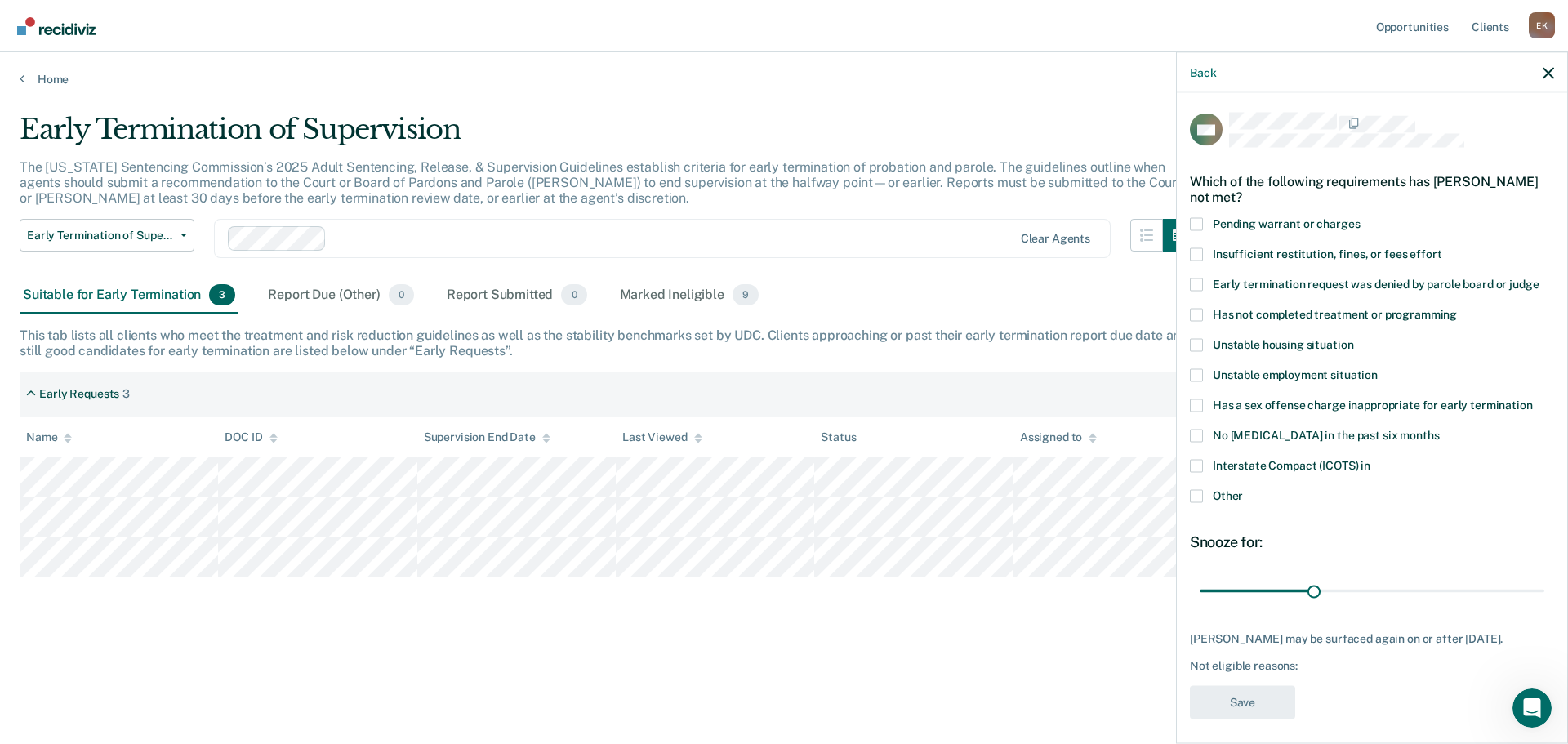
click at [1197, 465] on span at bounding box center [1195, 465] width 13 height 13
click at [1370, 459] on input "Interstate Compact (ICOTS) in" at bounding box center [1370, 459] width 0 height 0
click at [1261, 717] on button "Save" at bounding box center [1242, 701] width 106 height 34
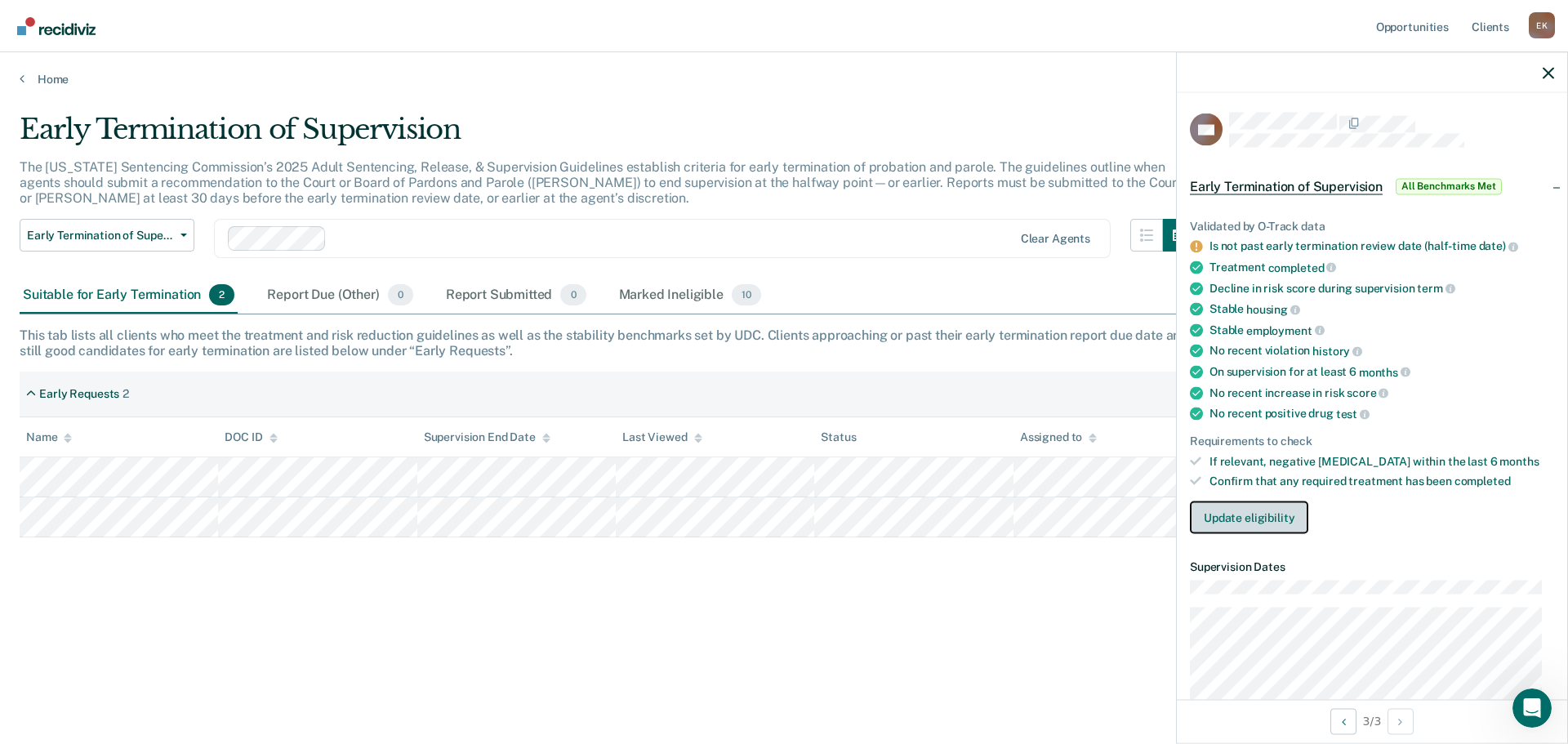
click at [1236, 521] on button "Update eligibility" at bounding box center [1248, 518] width 118 height 33
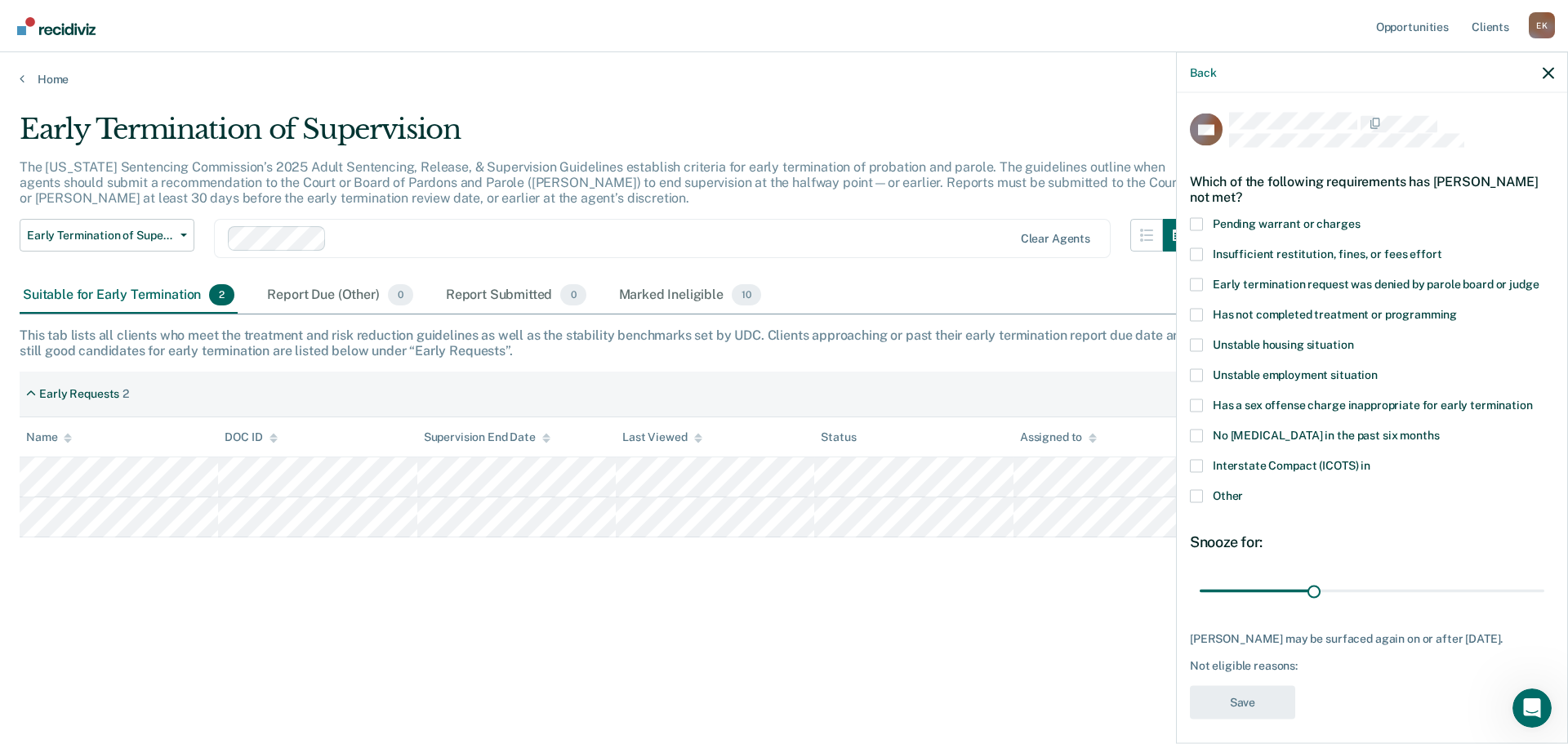
click at [1200, 463] on span at bounding box center [1195, 465] width 13 height 13
click at [1370, 459] on input "Interstate Compact (ICOTS) in" at bounding box center [1370, 459] width 0 height 0
click at [1246, 708] on button "Save" at bounding box center [1242, 701] width 106 height 34
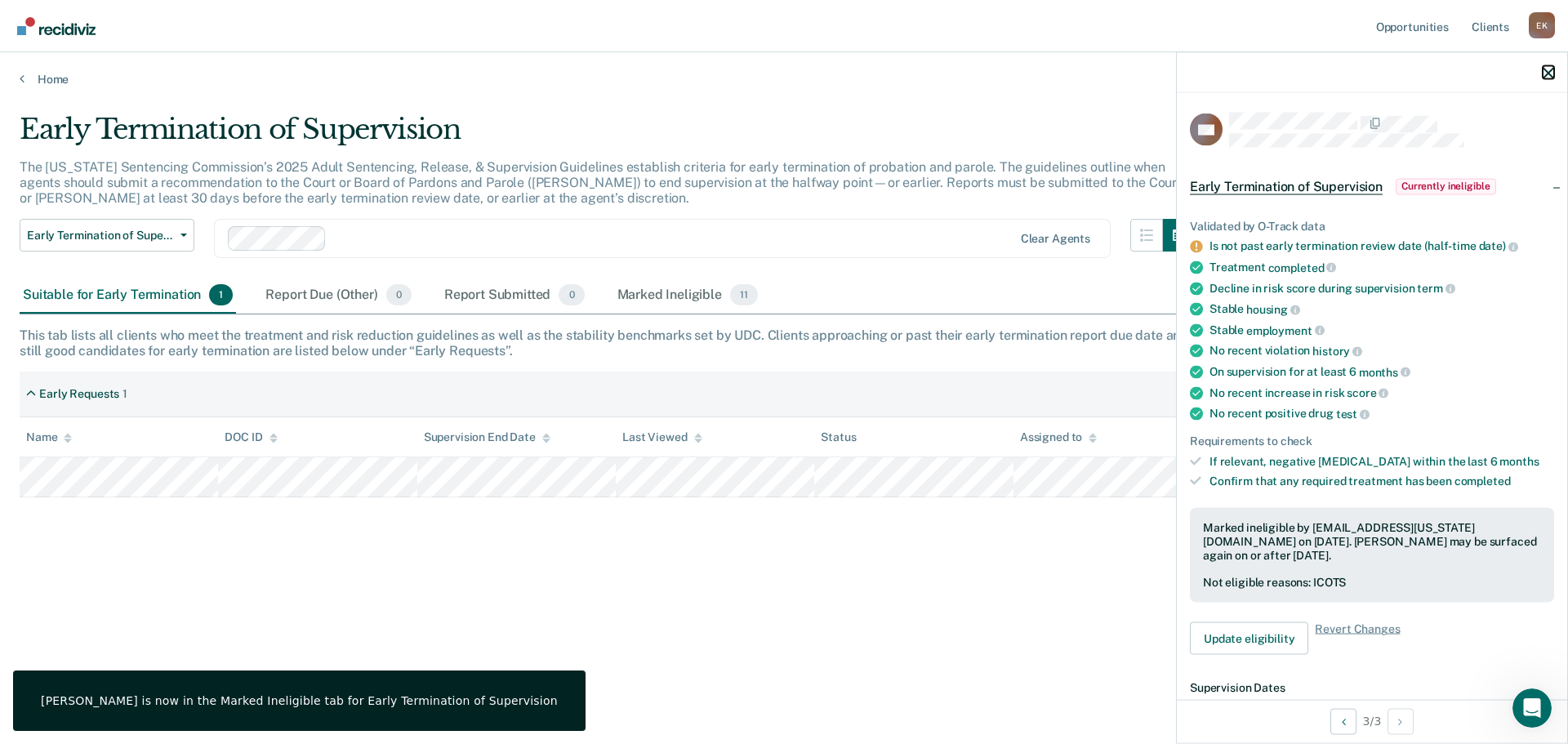
click at [1549, 69] on icon "button" at bounding box center [1549, 73] width 12 height 12
